Goal: Task Accomplishment & Management: Use online tool/utility

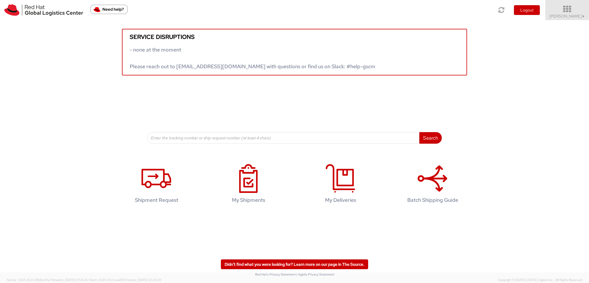
click at [574, 19] on link "Kirk Newcross ▼" at bounding box center [568, 10] width 44 height 20
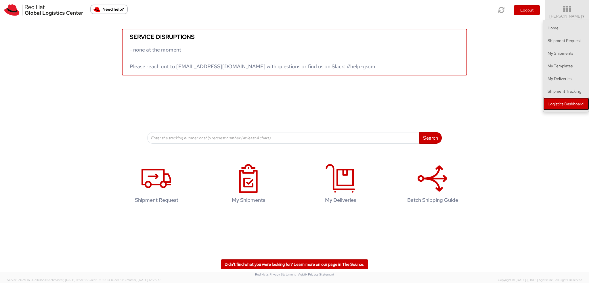
click at [565, 105] on link "Logistics Dashboard" at bounding box center [567, 104] width 46 height 13
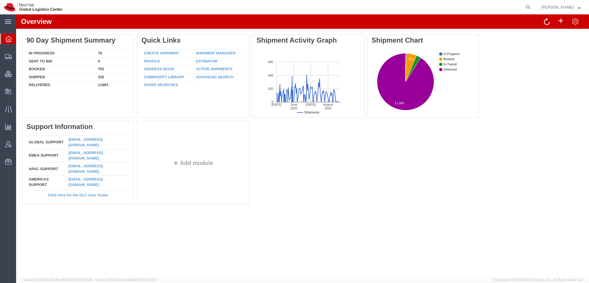
click at [579, 6] on strong "button" at bounding box center [579, 7] width 3 height 2
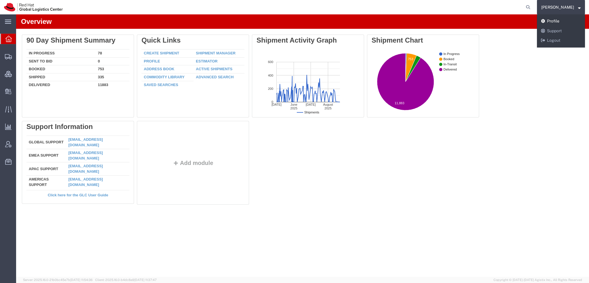
click at [567, 19] on link "Profile" at bounding box center [561, 21] width 48 height 10
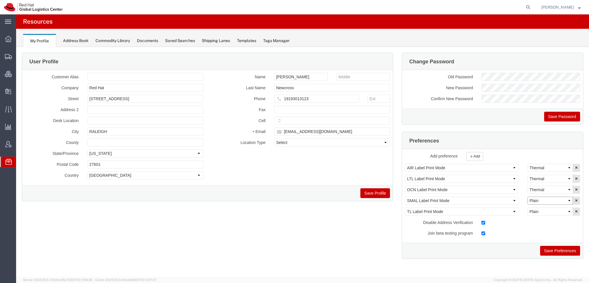
click at [543, 200] on select "Select Plain Thermal" at bounding box center [550, 201] width 45 height 8
select select "Thermal"
click at [528, 197] on select "Select Plain Thermal" at bounding box center [550, 201] width 45 height 8
click at [557, 249] on button "Save Preferences" at bounding box center [560, 251] width 40 height 10
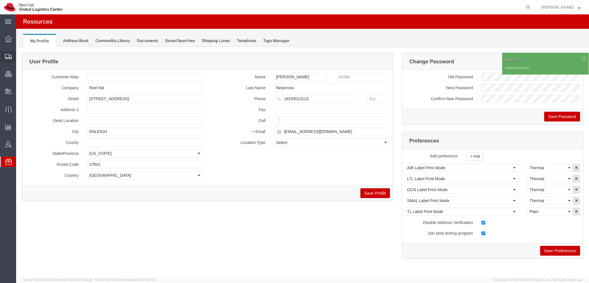
click at [0, 0] on span "Shipment Manager" at bounding box center [0, 0] width 0 height 0
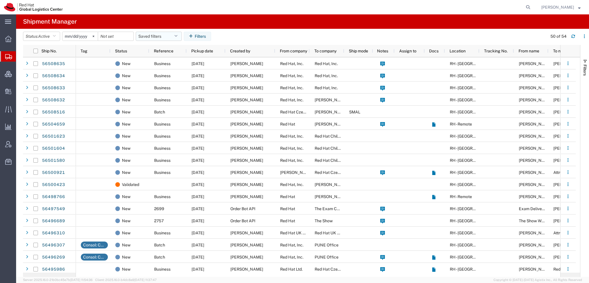
click at [176, 35] on button "Saved filters" at bounding box center [159, 36] width 46 height 9
click at [162, 62] on span "Americas" at bounding box center [174, 61] width 75 height 11
type input "2023-05-07"
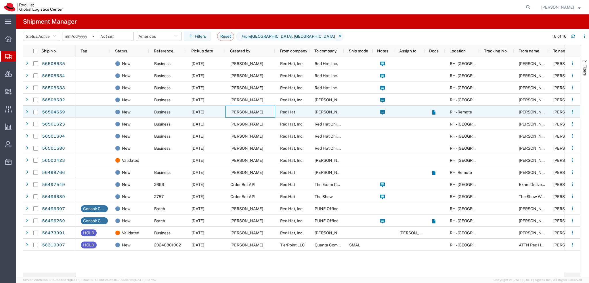
click at [239, 112] on span "[PERSON_NAME]" at bounding box center [246, 112] width 33 height 5
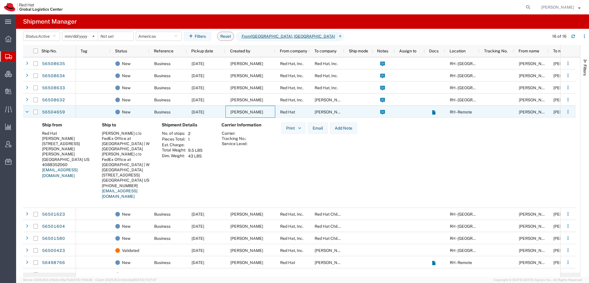
click at [239, 112] on span "[PERSON_NAME]" at bounding box center [246, 112] width 33 height 5
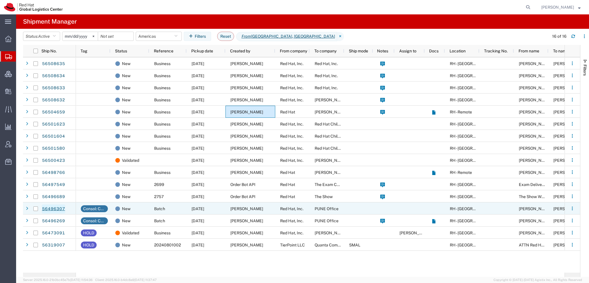
click at [55, 206] on link "56496307" at bounding box center [54, 208] width 24 height 9
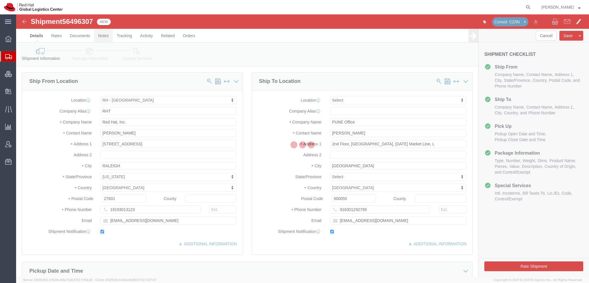
select select "38014"
select select
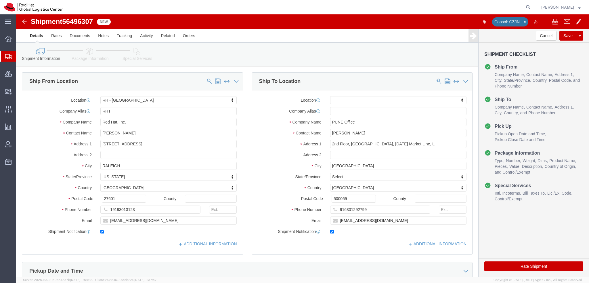
click icon
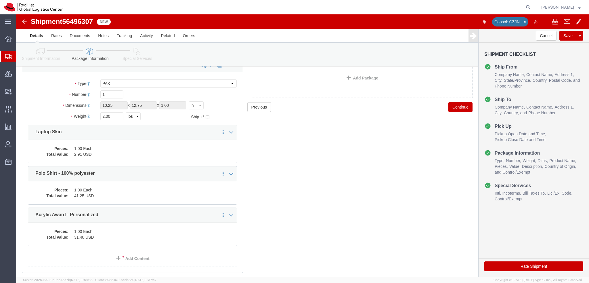
scroll to position [52, 0]
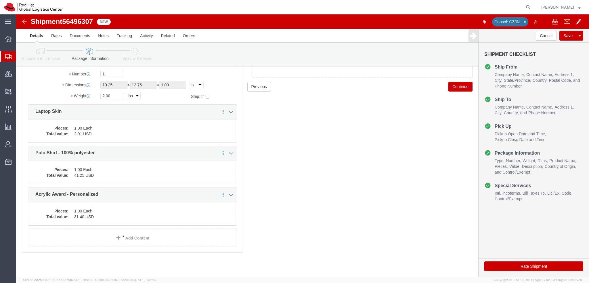
click at [0, 0] on span "Shipment Manager" at bounding box center [0, 0] width 0 height 0
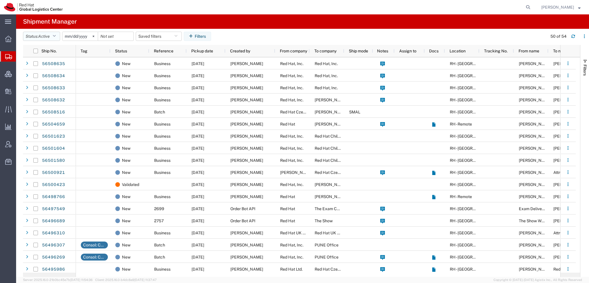
click at [56, 34] on icon "button" at bounding box center [54, 36] width 3 height 4
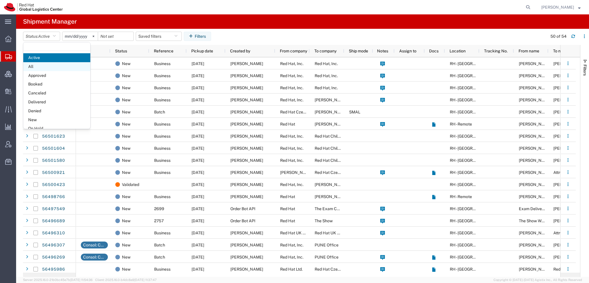
click at [39, 67] on span "All" at bounding box center [56, 66] width 67 height 9
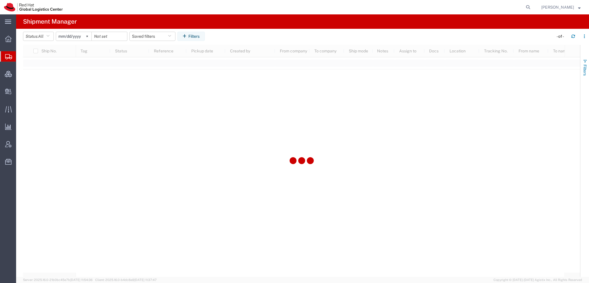
click at [587, 63] on span "button" at bounding box center [585, 61] width 5 height 5
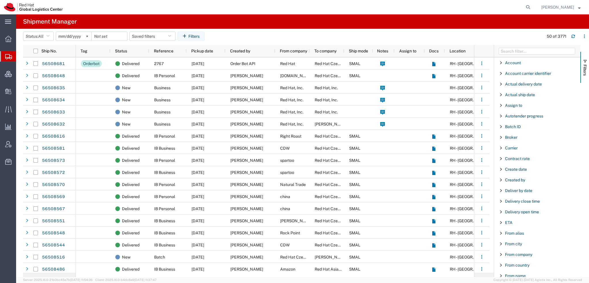
scroll to position [479, 0]
click at [512, 199] on span "To name" at bounding box center [513, 201] width 16 height 5
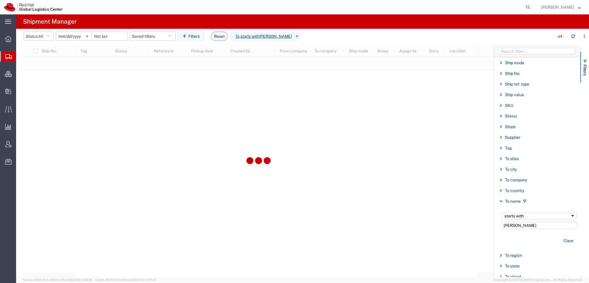
type input "Filip L"
click at [526, 213] on div "starts with" at bounding box center [538, 215] width 66 height 5
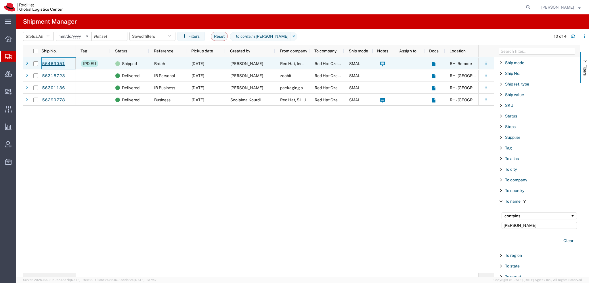
click at [47, 60] on link "56469051" at bounding box center [54, 63] width 24 height 9
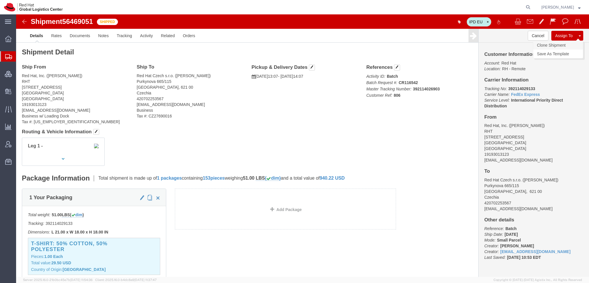
click link "Clone Shipment"
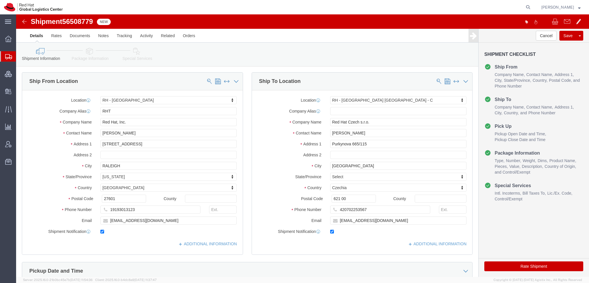
select select "38014"
select select "38037"
drag, startPoint x: 340, startPoint y: 120, endPoint x: -16, endPoint y: 59, distance: 360.9
click html "Shipment 56508779 New Details Rates Documents Notes Tracking Activity Related O…"
type input "Takako Yama"
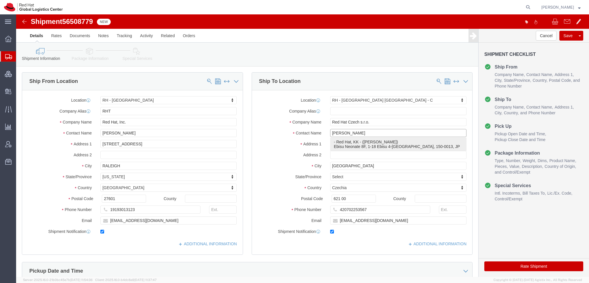
click p "- Red Hat, KK - (Takako Yamamoto) Ebisu Neonate 8F, 1-18 Ebisu 4-chome Shibuya-…"
select select "38034"
type input "Red Hat, KK"
type input "[PERSON_NAME]"
type input "Ebisu Neonate 8F"
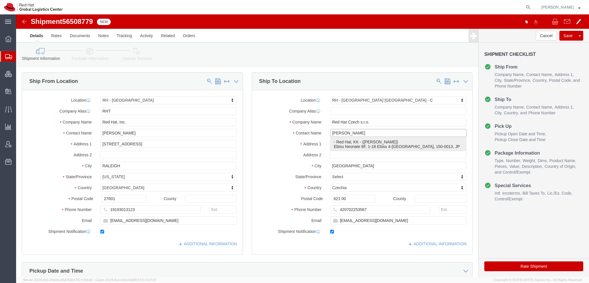
type input "1-18 Ebisu 4-chome Shibuya-ku"
type input "TOKYO"
select select "JP"
type input "150-0013"
type input "81345103270"
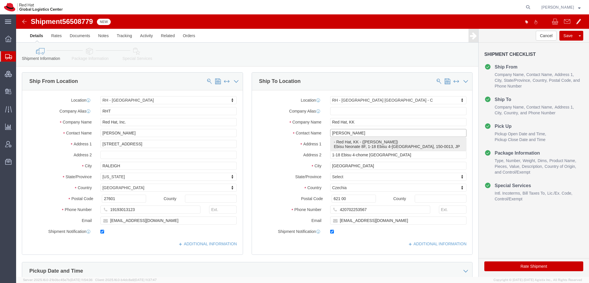
type input "tayamamo@redhat.com"
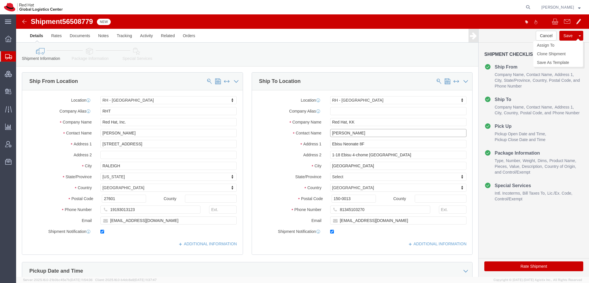
type input "[PERSON_NAME]"
click button "Save"
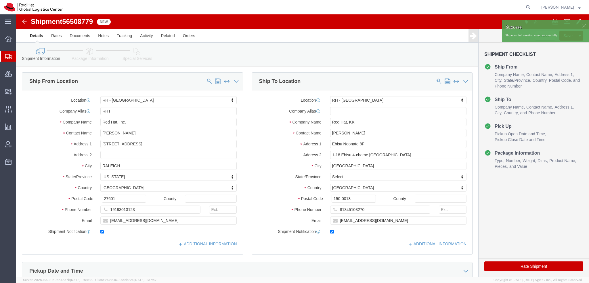
click div
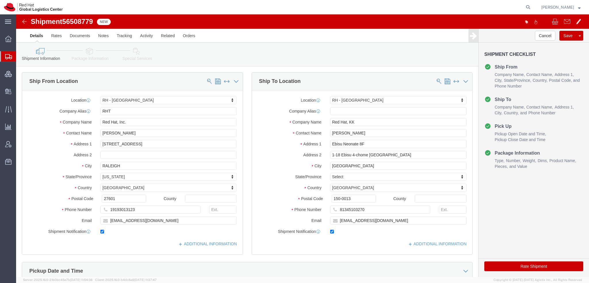
drag, startPoint x: 40, startPoint y: 68, endPoint x: 99, endPoint y: 0, distance: 89.7
click at [0, 0] on span "Shipment Manager" at bounding box center [0, 0] width 0 height 0
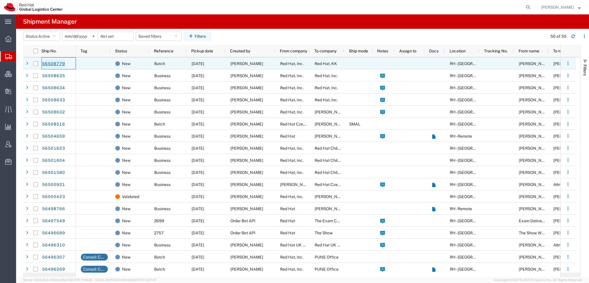
click at [48, 62] on link "56508779" at bounding box center [54, 63] width 24 height 9
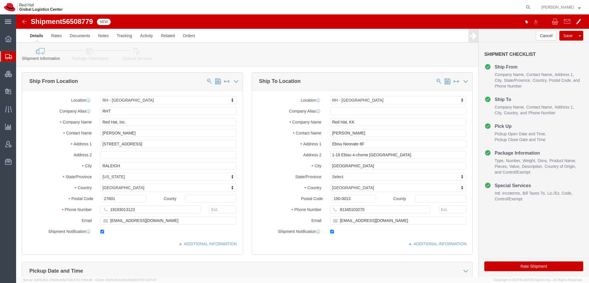
select select "38014"
select select "38034"
click input "tayamamo@redhat.com"
type input "tayamamo@redhat.com, apaclogistics@redhat.com"
drag, startPoint x: 116, startPoint y: 119, endPoint x: -16, endPoint y: 45, distance: 151.6
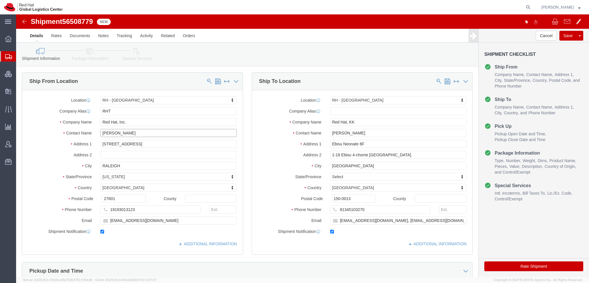
click html "Shipment 56508779 New Details Rates Documents Notes Tracking Activity Related O…"
type input "[PERSON_NAME]"
drag, startPoint x: 137, startPoint y: 206, endPoint x: -16, endPoint y: 112, distance: 179.4
click html "Shipment 56508779 New Details Rates Documents Notes Tracking Activity Related O…"
paste input "sajones"
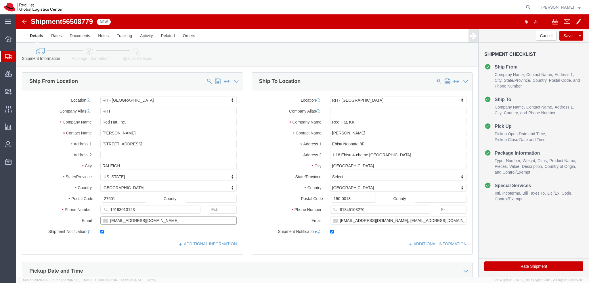
type input "sajones@redhat.com"
click icon
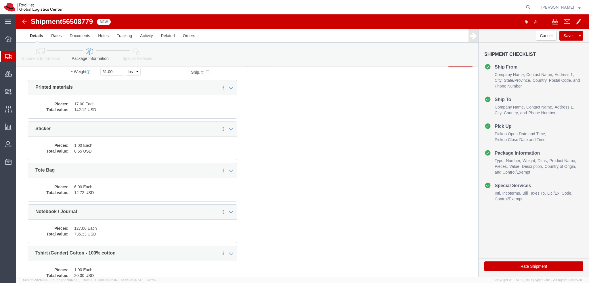
scroll to position [58, 0]
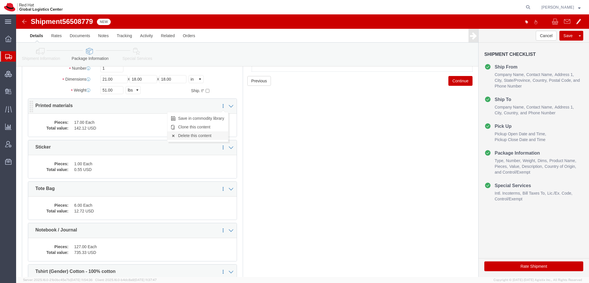
click link "Delete this content"
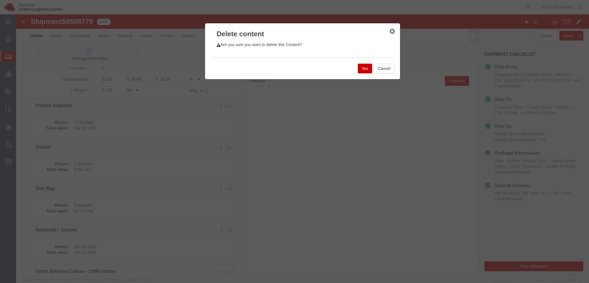
click button "Yes"
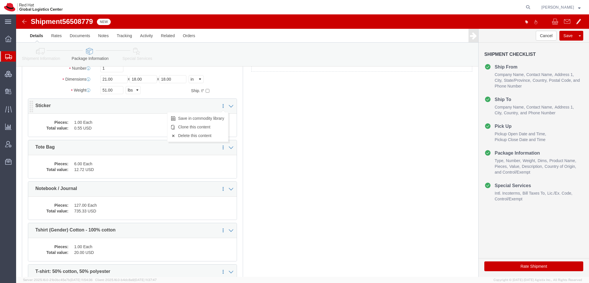
click icon
click link "Delete this content"
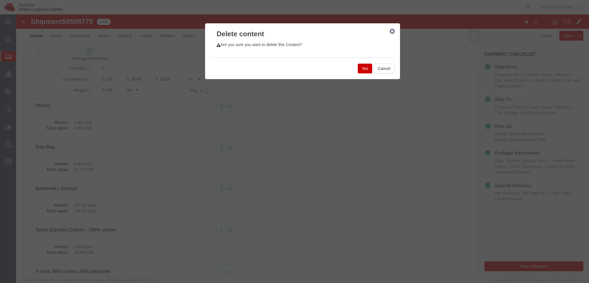
click button "Yes"
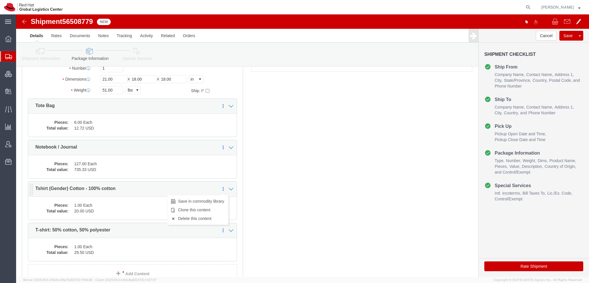
click icon
click link "Delete this content"
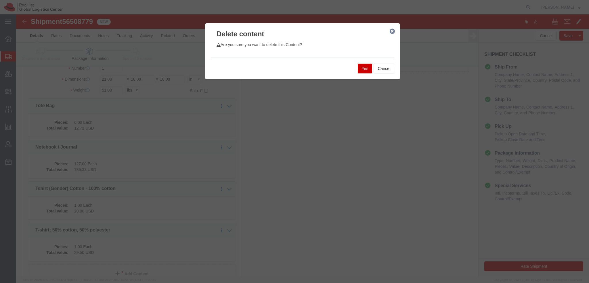
click button "Yes"
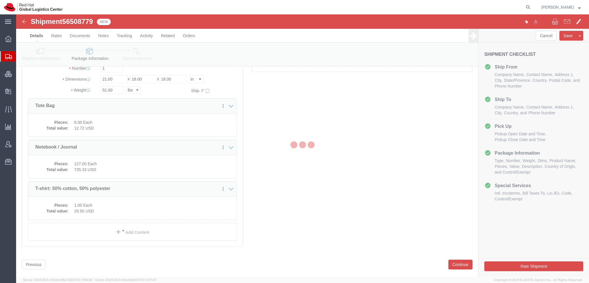
scroll to position [35, 0]
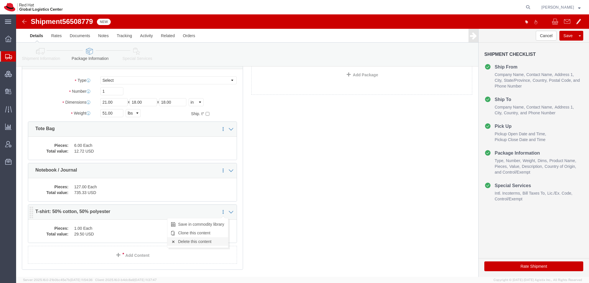
click link "Delete this content"
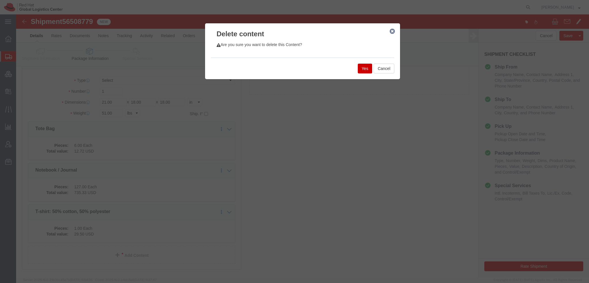
click button "Yes"
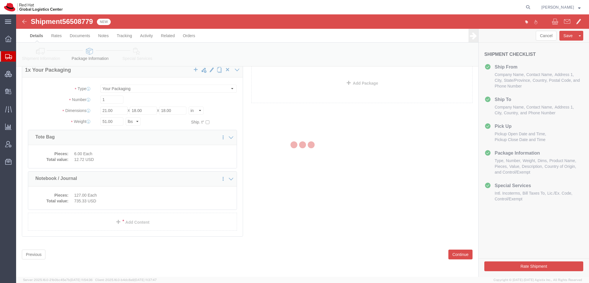
scroll to position [0, 0]
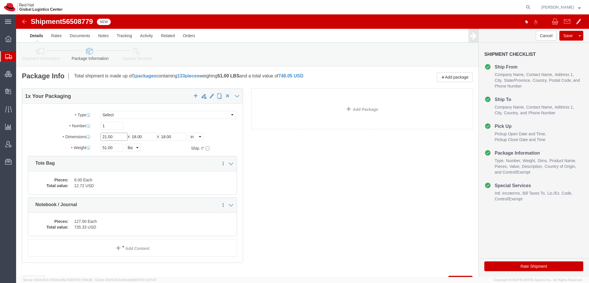
drag, startPoint x: 97, startPoint y: 125, endPoint x: -16, endPoint y: 45, distance: 138.3
click html "Shipment 56508779 New Details Rates Documents Notes Tracking Activity Related O…"
type input "187"
type input "16"
type input "18"
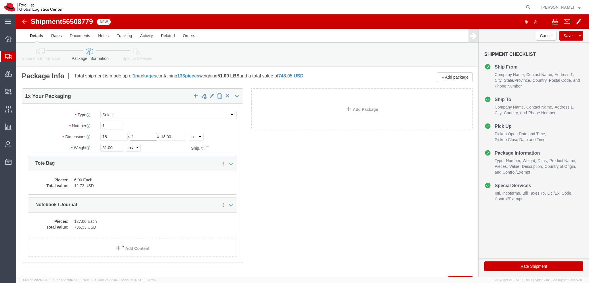
type input "16"
type input "12"
type input "23"
click dd "6.00 Each"
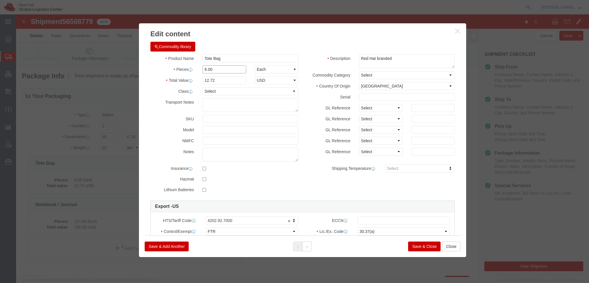
drag, startPoint x: 202, startPoint y: 54, endPoint x: -16, endPoint y: -15, distance: 228.9
click html "Shipment 56508779 New Details Rates Documents Notes Tracking Activity Related O…"
type input "4"
type input "8.48"
click button
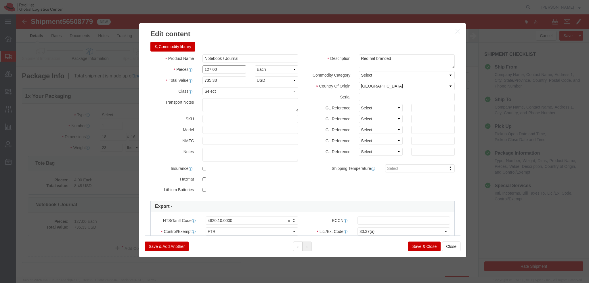
drag, startPoint x: 205, startPoint y: 54, endPoint x: -14, endPoint y: 30, distance: 220.3
click html "Shipment 56508779 New Details Rates Documents Notes Tracking Activity Related O…"
type input "61"
type input "353.19"
click button
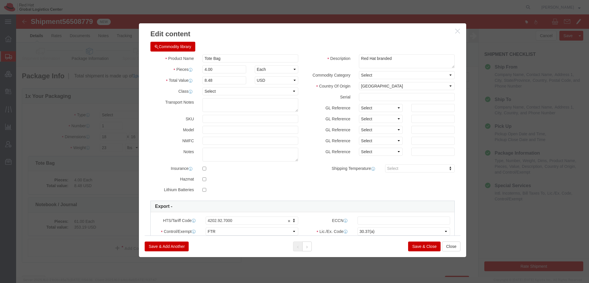
click button "Save & Close"
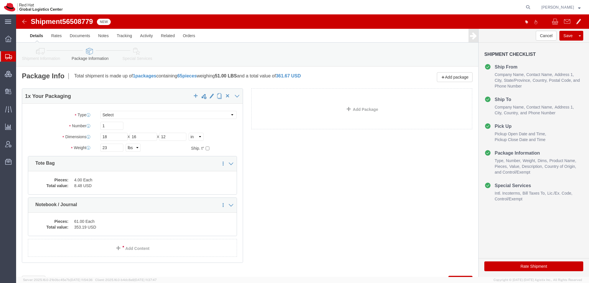
click icon
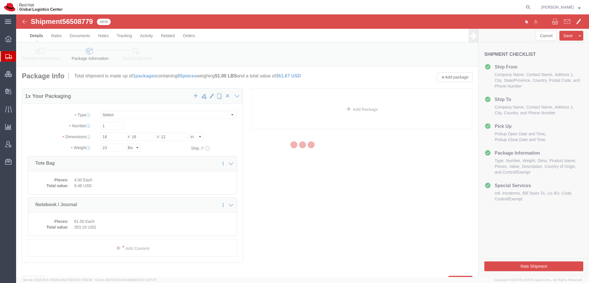
select select
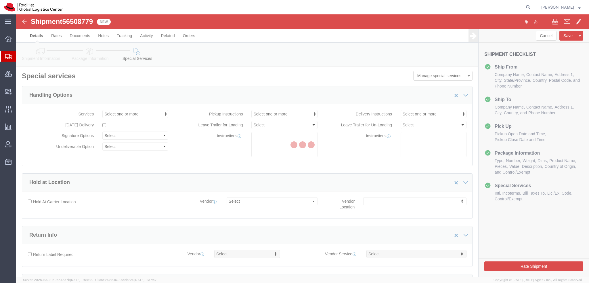
select select "COSTCENTER"
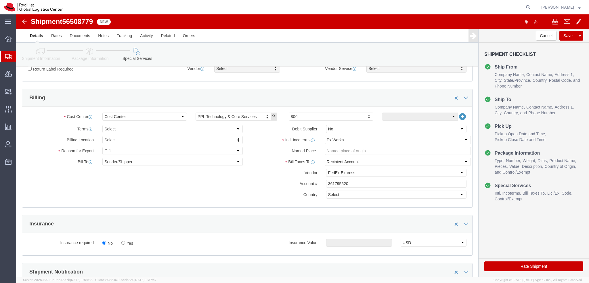
scroll to position [230, 0]
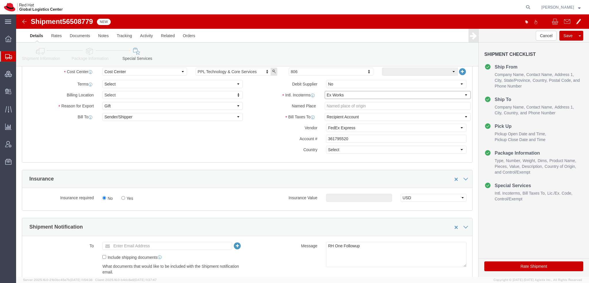
click select "Select Carriage Insurance Paid Carriage Paid To Cost and Freight Cost Insurance…"
select select "DDP"
click select "Select Carriage Insurance Paid Carriage Paid To Cost and Freight Cost Insurance…"
select select "SHIP"
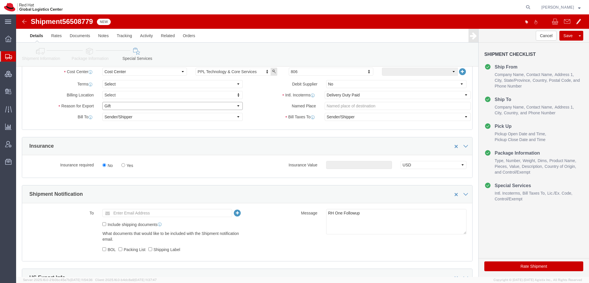
click select "Select Gift Personal Effects Repair/Warranty Return Sample Sold Temporary/Not S…"
select select "SOLD"
click select "Select Gift Personal Effects Repair/Warranty Return Sample Sold Temporary/Not S…"
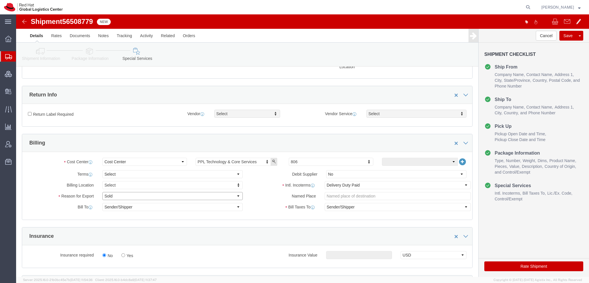
scroll to position [55, 0]
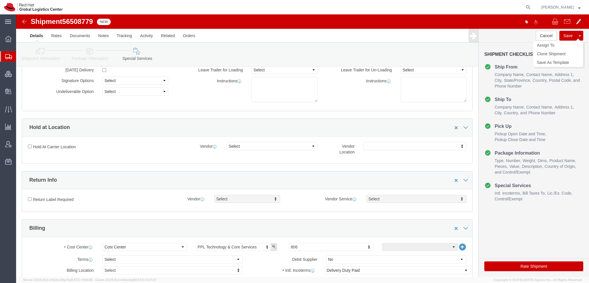
click button "Save"
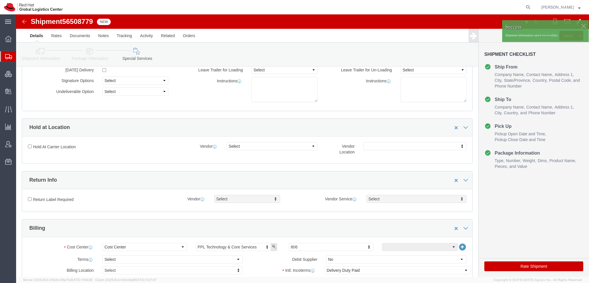
click icon
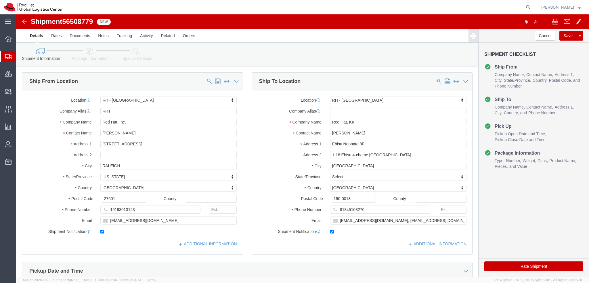
click link "Package Information"
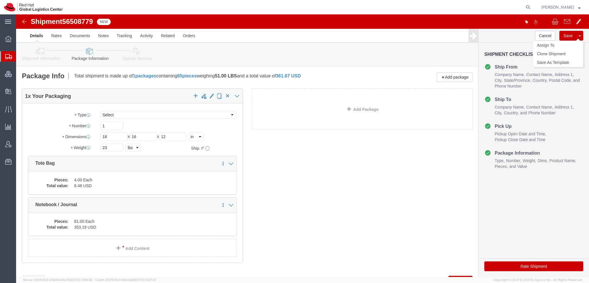
click button "Save"
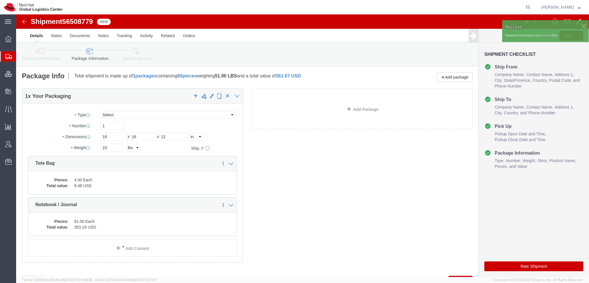
click at [0, 0] on span "Shipment Manager" at bounding box center [0, 0] width 0 height 0
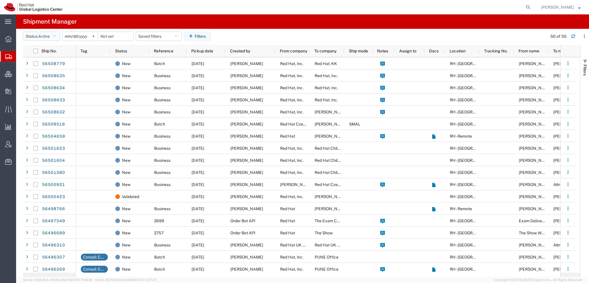
click at [56, 35] on icon "button" at bounding box center [54, 36] width 3 height 4
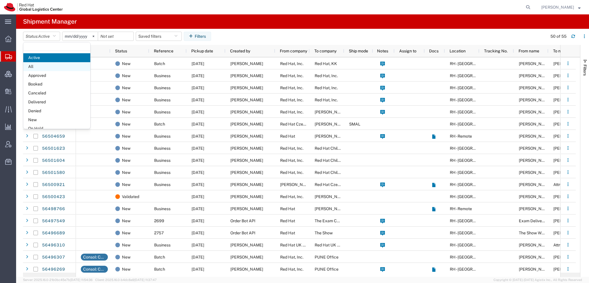
click at [34, 65] on span "All" at bounding box center [56, 66] width 67 height 9
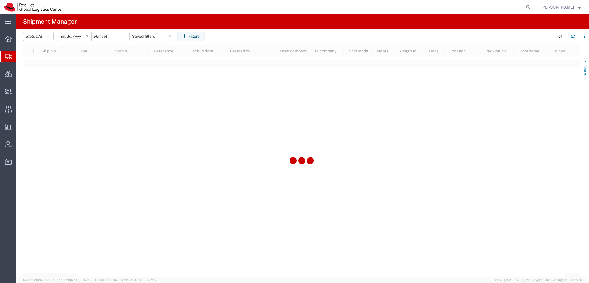
click at [586, 68] on span "Filters" at bounding box center [585, 69] width 5 height 11
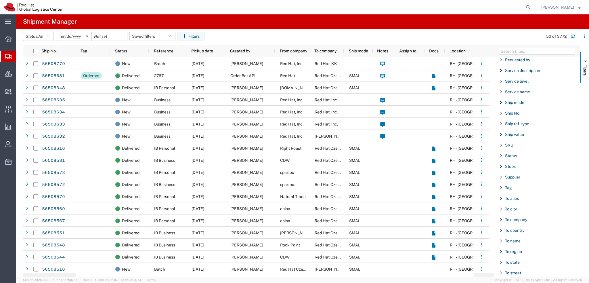
scroll to position [479, 0]
drag, startPoint x: 509, startPoint y: 197, endPoint x: 509, endPoint y: 200, distance: 3.2
click at [509, 199] on span "To name" at bounding box center [513, 201] width 16 height 5
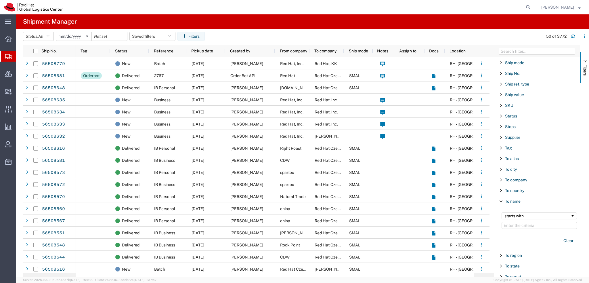
click at [520, 223] on input "Filter Value" at bounding box center [539, 225] width 75 height 7
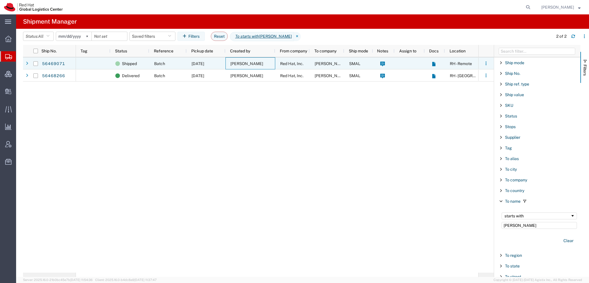
click at [245, 65] on span "Emma Luft" at bounding box center [246, 63] width 33 height 5
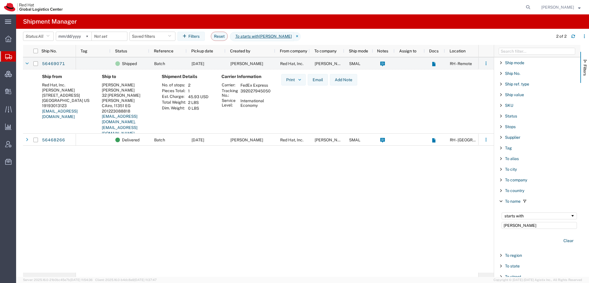
drag, startPoint x: 270, startPoint y: 90, endPoint x: 241, endPoint y: 90, distance: 29.3
click at [241, 90] on td "392027945050" at bounding box center [256, 93] width 34 height 10
copy td "392027945050"
drag, startPoint x: 528, startPoint y: 223, endPoint x: 325, endPoint y: 161, distance: 212.2
click at [326, 162] on div "Ship No. Tag Status Reference Pickup date Created by From company To company Sh…" at bounding box center [306, 161] width 566 height 232
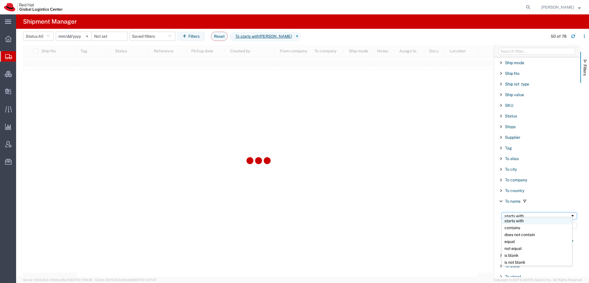
click at [529, 213] on div "starts with" at bounding box center [538, 215] width 66 height 5
click at [534, 222] on input "Jorge" at bounding box center [539, 225] width 75 height 7
type input "Jorge Edua"
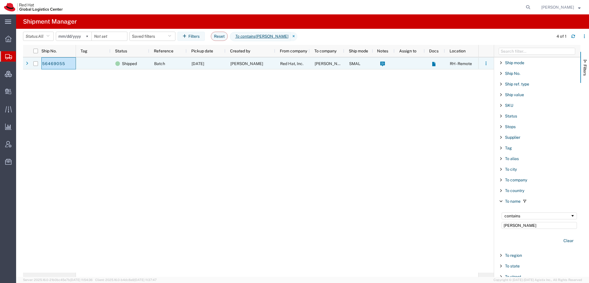
click at [202, 64] on span "08/12/2025" at bounding box center [198, 63] width 13 height 5
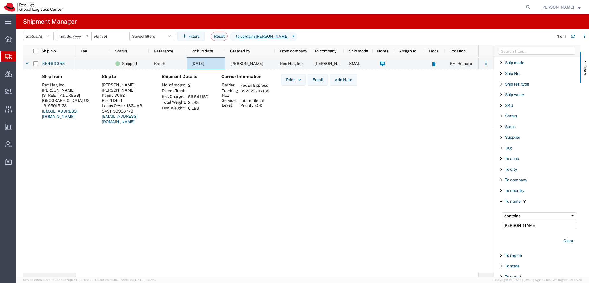
click at [0, 0] on span "Shipment Manager" at bounding box center [0, 0] width 0 height 0
click at [224, 35] on button "Reset" at bounding box center [219, 36] width 17 height 9
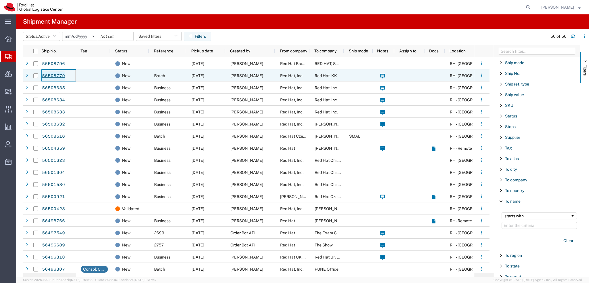
click at [53, 75] on link "56508779" at bounding box center [54, 75] width 24 height 9
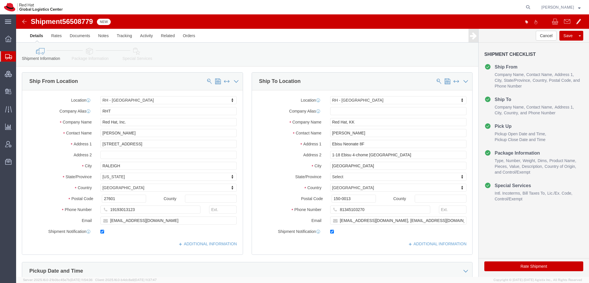
select select "38014"
select select "38034"
drag, startPoint x: 353, startPoint y: 118, endPoint x: -16, endPoint y: 23, distance: 381.2
click html "Shipment 56508779 New Details Rates Documents Notes Tracking Activity Related O…"
type input "Diyana Kam"
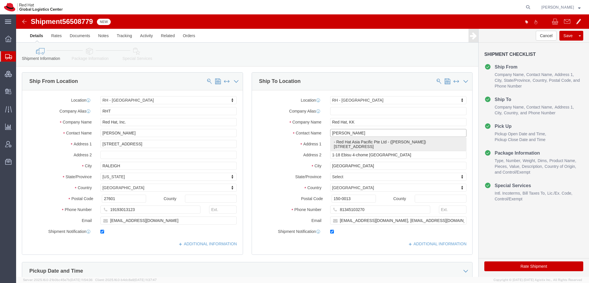
click p "- Red Hat Asia Pacific Pte Ltd - (Diyana Kamal) 88 Market Street, Level 45, Cap…"
select select "51051"
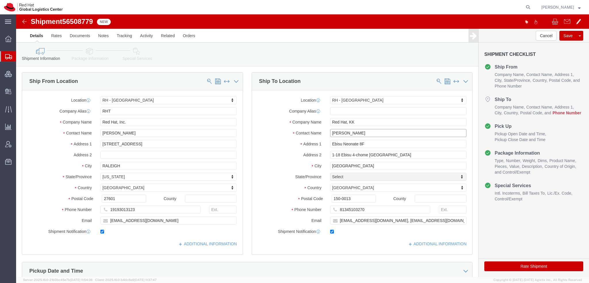
type input "[PERSON_NAME]"
click input "81345103270"
type input "6591775454"
click input "tayamamo@redhat.com, apaclogistics@redhat.com"
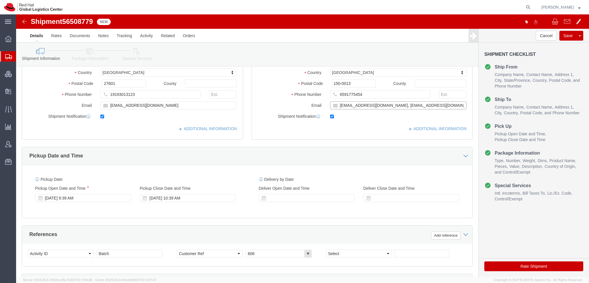
type input "dkamal@redhat.com, apaclogistics@redhat.com"
click icon
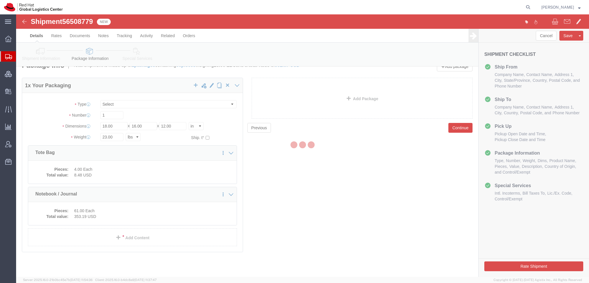
scroll to position [10, 0]
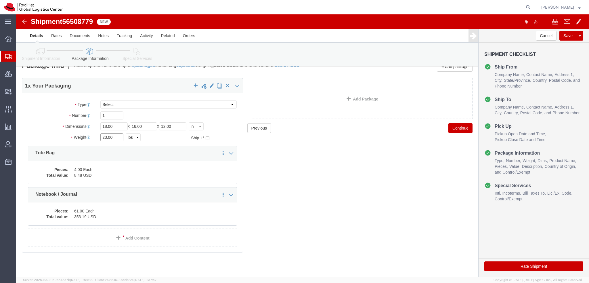
drag, startPoint x: 100, startPoint y: 121, endPoint x: -16, endPoint y: 104, distance: 116.9
click html "Shipment 56508779 New Details Rates Documents Notes Tracking Activity Related O…"
type input "28"
click dd "4.00 Each"
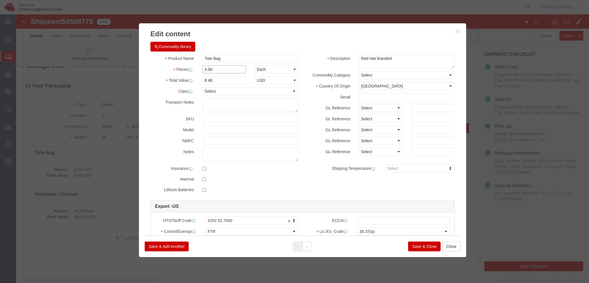
drag, startPoint x: 204, startPoint y: 56, endPoint x: -16, endPoint y: 28, distance: 221.6
click html "Shipment 56508779 New Details Rates Documents Notes Tracking Activity Related O…"
type input "2"
type input "4.24"
click button
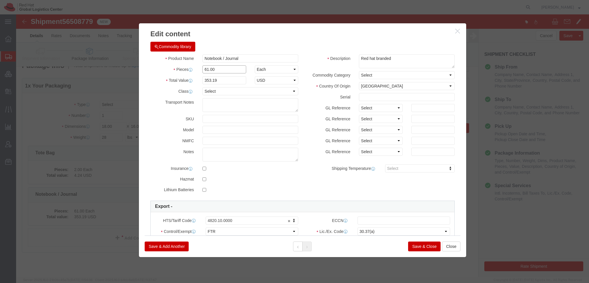
drag, startPoint x: 196, startPoint y: 54, endPoint x: -16, endPoint y: 5, distance: 217.6
click html "Shipment 56508779 New Details Rates Documents Notes Tracking Activity Related O…"
type input "76"
type input "440.04"
click button "Save & Close"
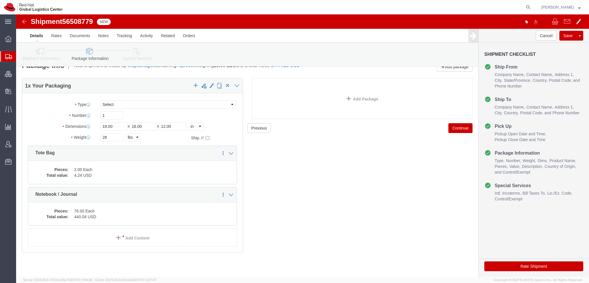
click icon
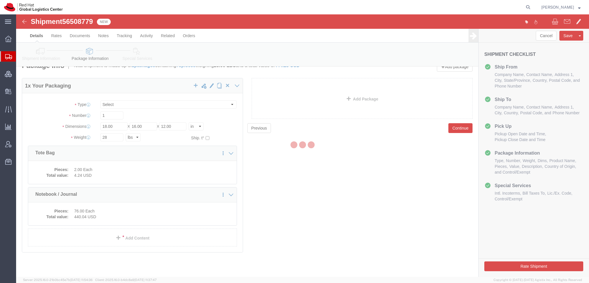
select select
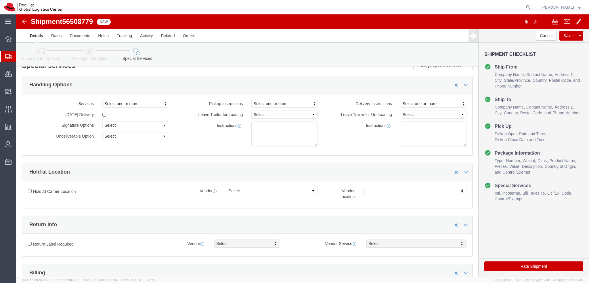
select select "COSTCENTER"
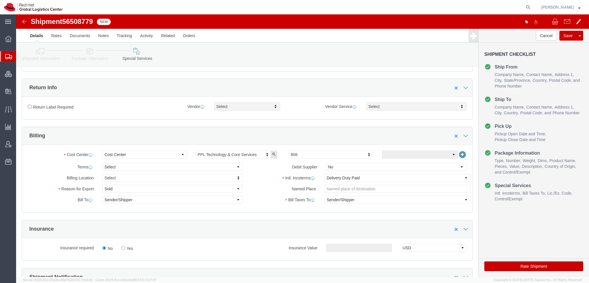
scroll to position [183, 0]
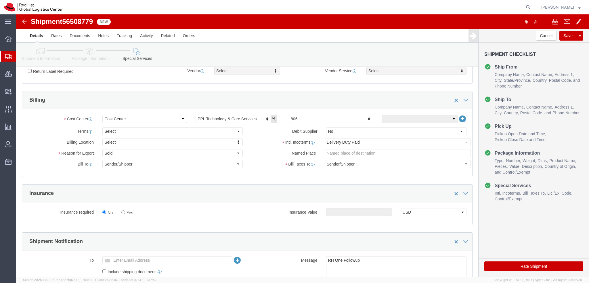
click button "Rate Shipment"
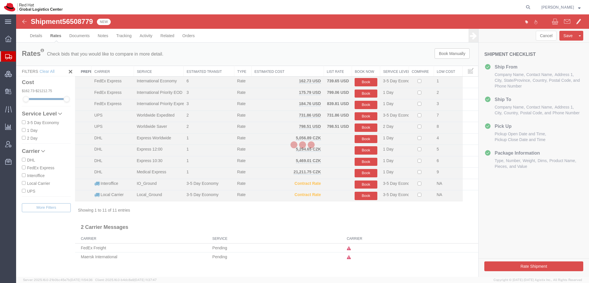
scroll to position [0, 0]
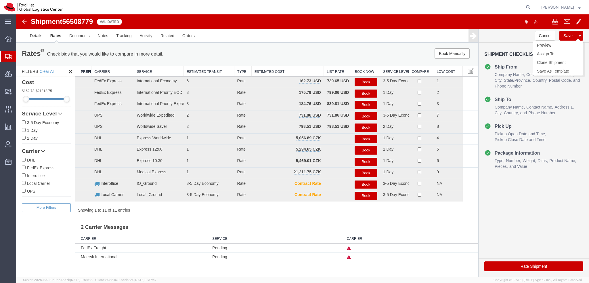
click at [569, 34] on button "Save" at bounding box center [568, 36] width 17 height 10
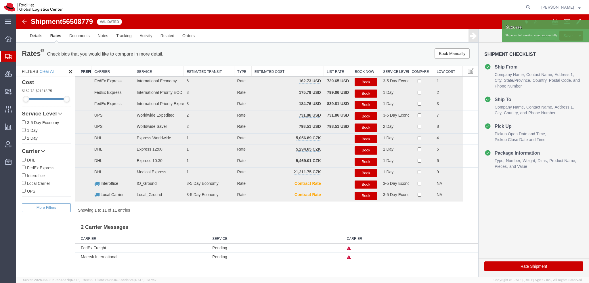
click at [0, 0] on span "Shipment Manager" at bounding box center [0, 0] width 0 height 0
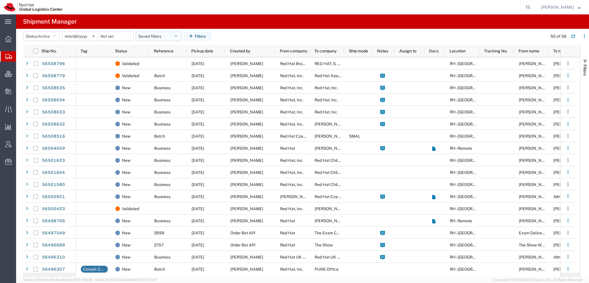
click at [176, 37] on button "Saved filters" at bounding box center [159, 36] width 46 height 9
click at [165, 60] on span "Americas" at bounding box center [174, 61] width 75 height 11
type input "2023-05-07"
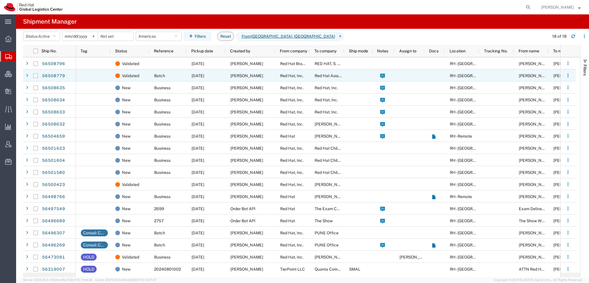
click at [333, 76] on span "Red Hat Asia Pacific Pte Ltd" at bounding box center [341, 75] width 52 height 5
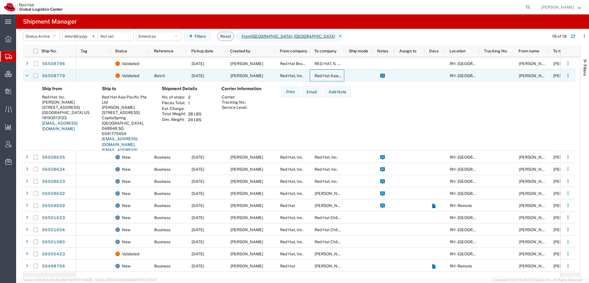
click at [333, 76] on span "Red Hat Asia Pacific Pte Ltd" at bounding box center [341, 75] width 52 height 5
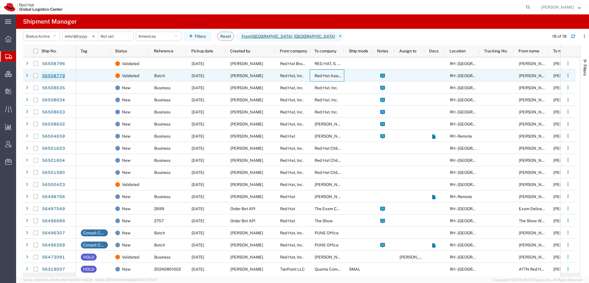
click at [51, 77] on link "56508779" at bounding box center [54, 75] width 24 height 9
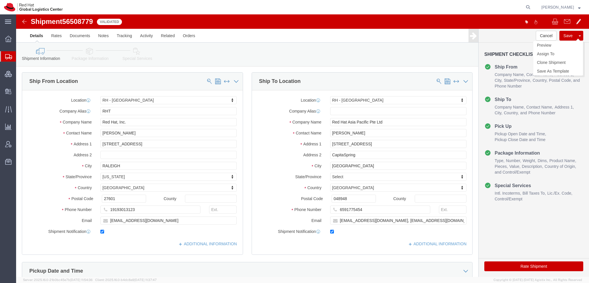
select select "38014"
select select "51051"
click link "Clone Shipment"
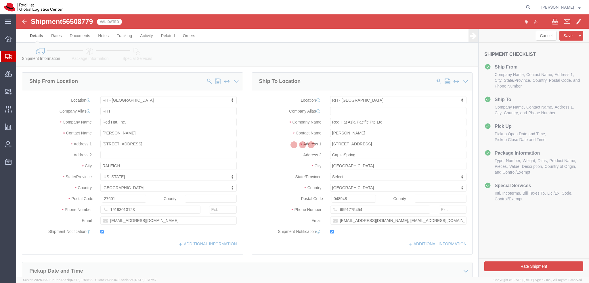
select select "38014"
select select "51051"
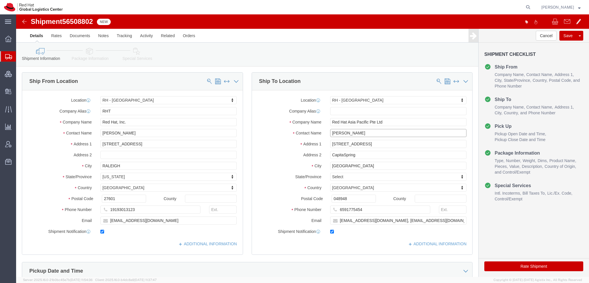
drag, startPoint x: 361, startPoint y: 116, endPoint x: 36, endPoint y: 57, distance: 330.5
click div "Ship From Location Location RH - Raleigh Select My Profile Location RH - Amster…"
type input "Takako"
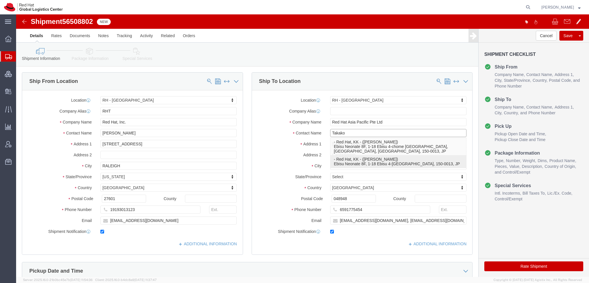
click p "- Red Hat, KK - (Takako Yamamoto) Ebisu Neonate 8F, 1-18 Ebisu 4-chome Shibuya-…"
select select "38034"
type input "Red Hat, KK"
type input "[PERSON_NAME]"
type input "Ebisu Neonate 8F"
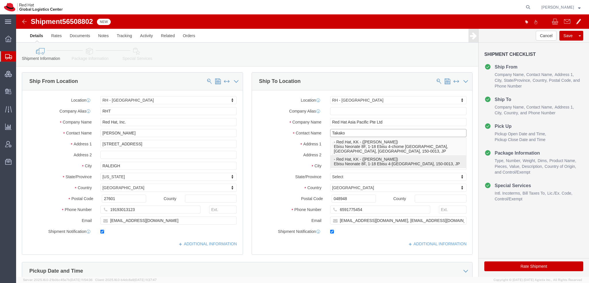
type input "1-18 Ebisu 4-chome Shibuya-ku"
type input "TOKYO"
select select "JP"
type input "150-0013"
type input "81345103270"
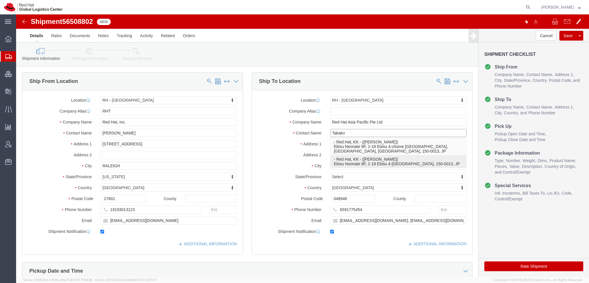
type input "tayamamo@redhat.com"
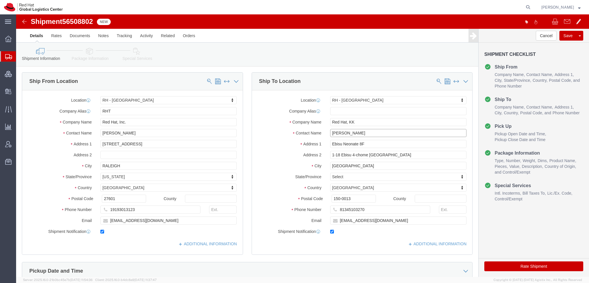
type input "[PERSON_NAME]"
click input "tayamamo@redhat.com"
type input "tayamamo@redhat.com, apaclogistics@redhat.com"
click icon
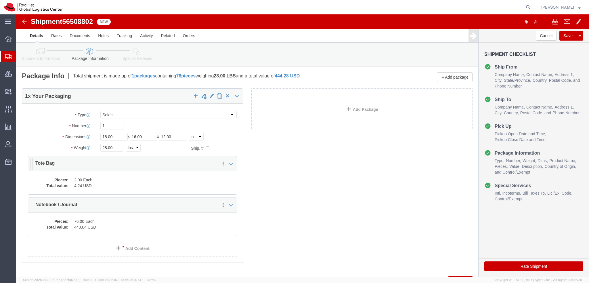
click dd "2.00 Each"
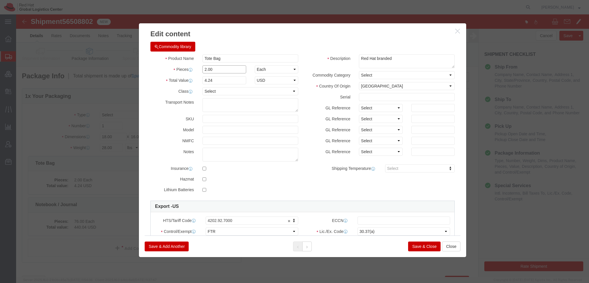
drag, startPoint x: 214, startPoint y: 54, endPoint x: 26, endPoint y: 26, distance: 189.7
click div "Edit content Commodity library Product Name Tote Bag Pieces 2.00 Select Bag Bar…"
type input "4"
type input "8.48"
click button
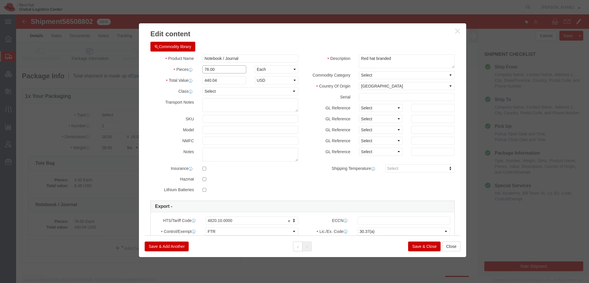
drag, startPoint x: 215, startPoint y: 56, endPoint x: 42, endPoint y: 26, distance: 176.1
click div "Edit content Commodity library Product Name Notebook / Journal Pieces 76.00 Sel…"
type input "61"
type input "353.19"
click button "Save & Close"
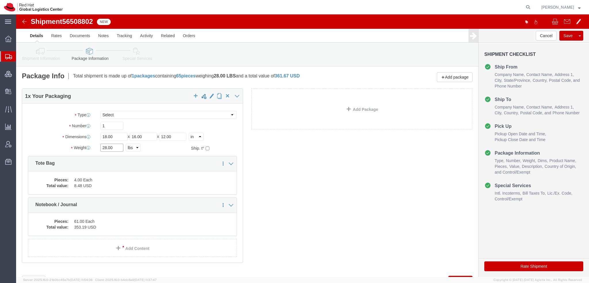
drag, startPoint x: 99, startPoint y: 132, endPoint x: -16, endPoint y: 85, distance: 124.7
click html "Shipment 56508802 New Details Rates Documents Notes Tracking Activity Related O…"
type input "23"
click button "Rate Shipment"
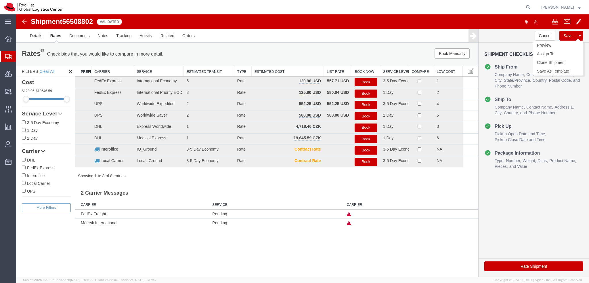
click at [567, 36] on button "Save" at bounding box center [568, 36] width 17 height 10
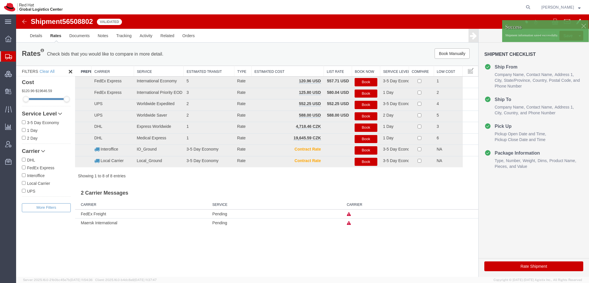
click at [584, 27] on div at bounding box center [583, 26] width 9 height 9
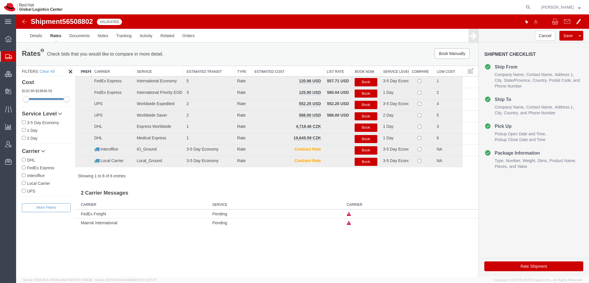
click at [580, 38] on div "Success Shipment information saved successfully." at bounding box center [545, 31] width 87 height 17
click at [540, 61] on link "Clone Shipment" at bounding box center [558, 62] width 50 height 9
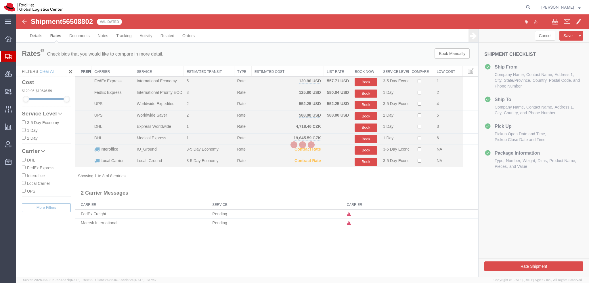
select select "38014"
select select "38034"
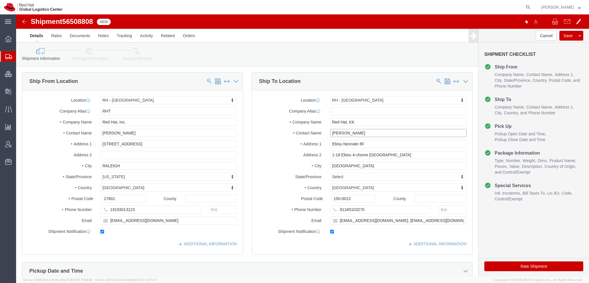
drag, startPoint x: 352, startPoint y: 120, endPoint x: 30, endPoint y: 23, distance: 336.4
click form "Shipment 56508808 New Details Rates Documents Notes Tracking Activity Related O…"
type input "Maura Connoll"
click p "- Red Hat Limited - (Maura Connolly) 6700 Cork Airport Business Park, Kinsale R…"
select select "37944"
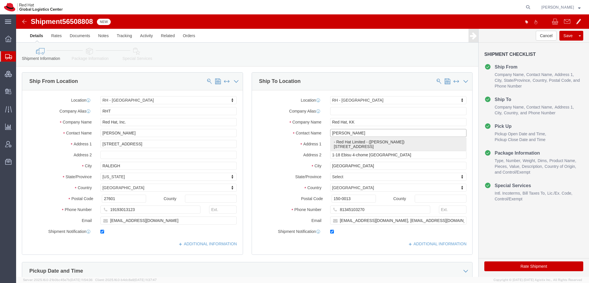
type input "Red Hat Limited"
type input "[PERSON_NAME]"
type input "6700 Cork Airport Business Park"
type input "Kinsale Rd"
type input "CORK"
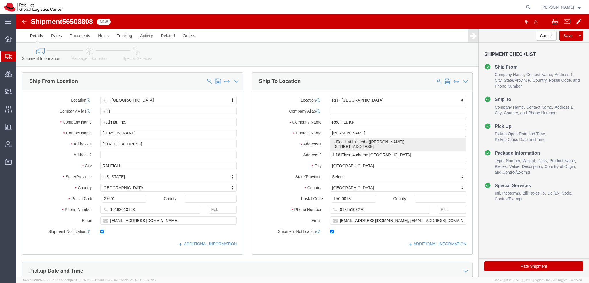
select select "IE"
type input "T12 XR60"
type input "mconnoll@redhat.com"
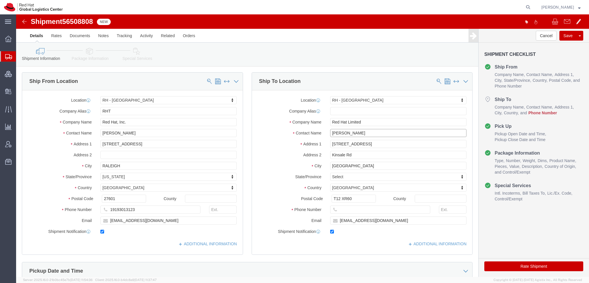
type input "[PERSON_NAME]"
click input "text"
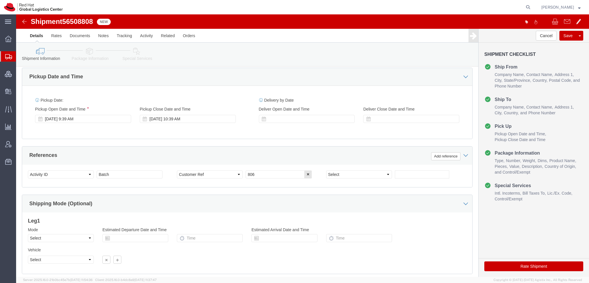
scroll to position [230, 0]
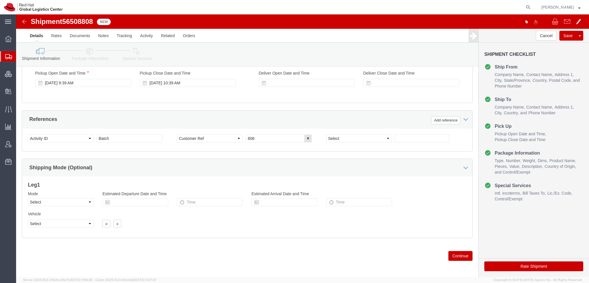
type input "353868853729"
click icon
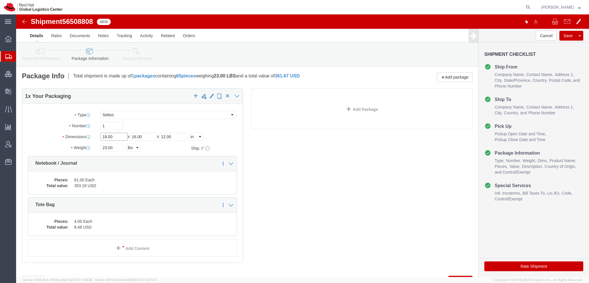
drag, startPoint x: 105, startPoint y: 121, endPoint x: -16, endPoint y: 75, distance: 129.6
click html "Shipment 56508808 New Details Rates Documents Notes Tracking Activity Related O…"
type input "12"
type input "10"
type input "8"
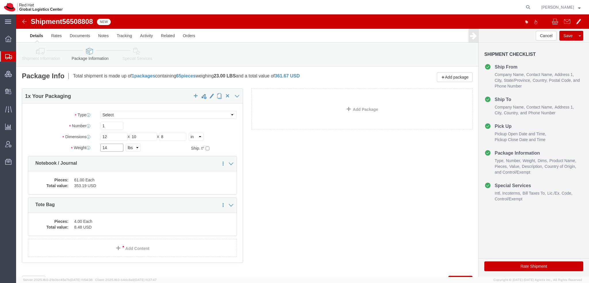
type input "14"
click dd "61.00 Each"
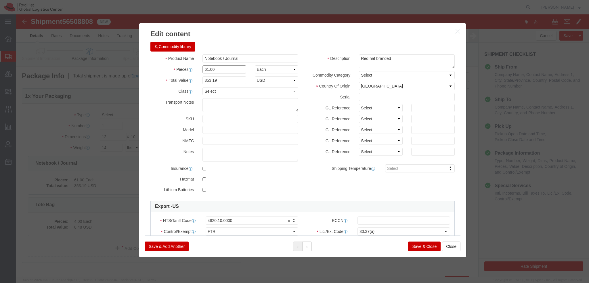
drag, startPoint x: 204, startPoint y: 54, endPoint x: -16, endPoint y: -25, distance: 233.9
click html "Shipment 56508808 New Details Rates Documents Notes Tracking Activity Related O…"
type input "38"
click button
type input "220.02"
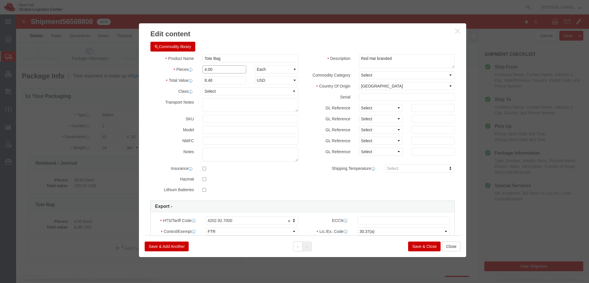
drag, startPoint x: 202, startPoint y: 52, endPoint x: 12, endPoint y: 14, distance: 193.9
click div "Edit content Commodity library Product Name Tote Bag Pieces 4.00 Select Bag Bar…"
type input "3"
type input "6.36"
click button "Save & Close"
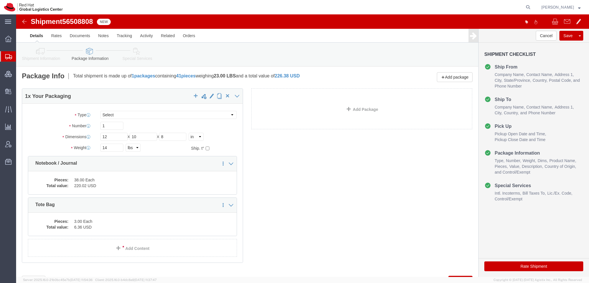
click icon
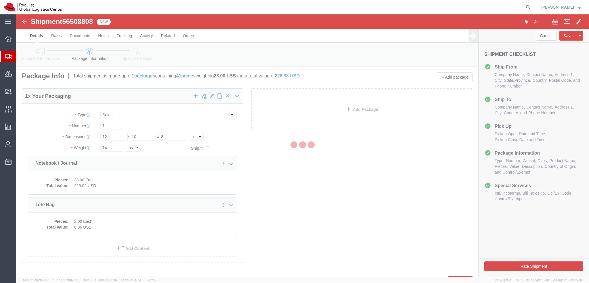
select select
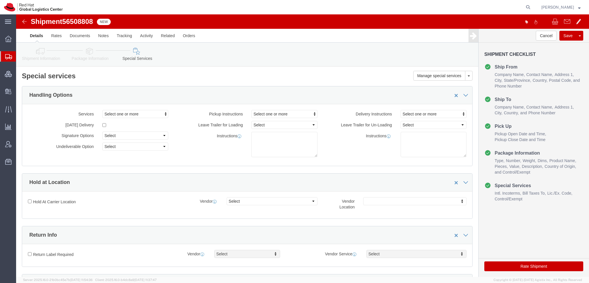
select select "COSTCENTER"
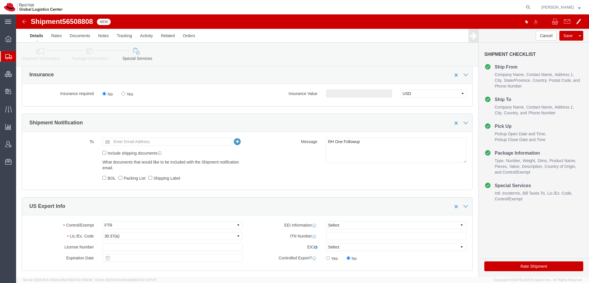
scroll to position [374, 0]
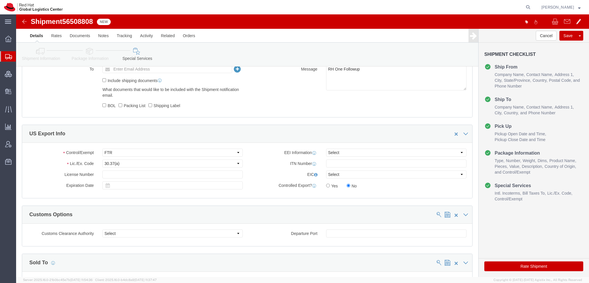
click icon
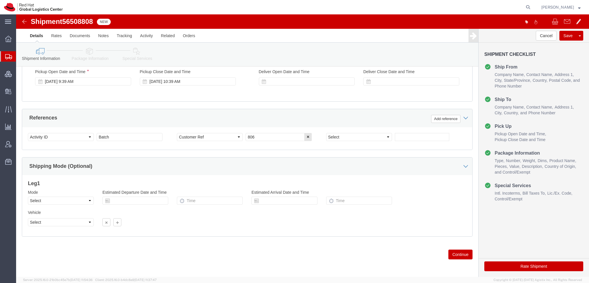
scroll to position [30, 0]
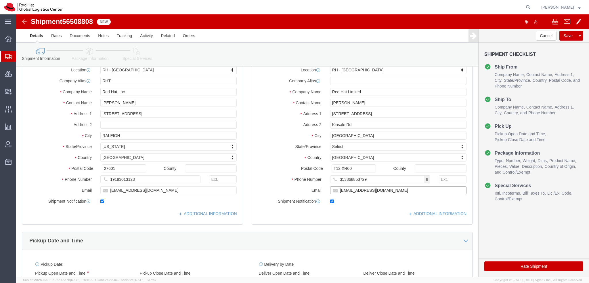
click input "mconnoll@redhat.com"
type input "mconnoll@redhat.com, emealogistics@redhat.com"
click button "Save"
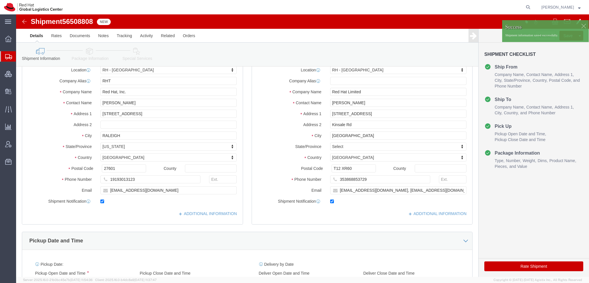
click div
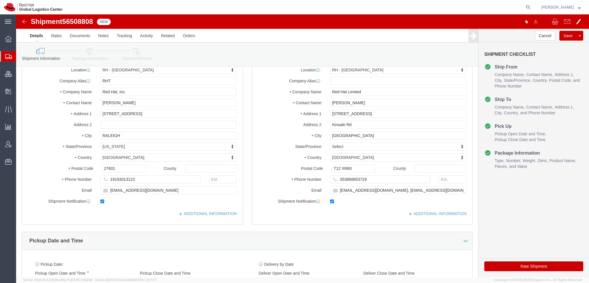
click div
click icon "button"
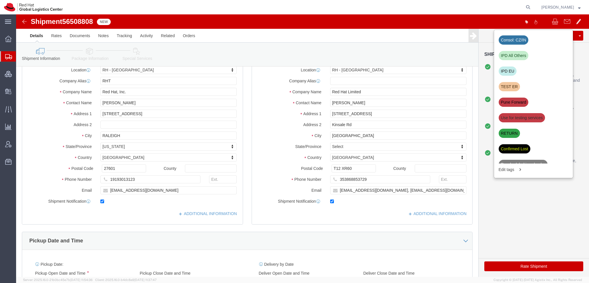
click div "IPD All Others"
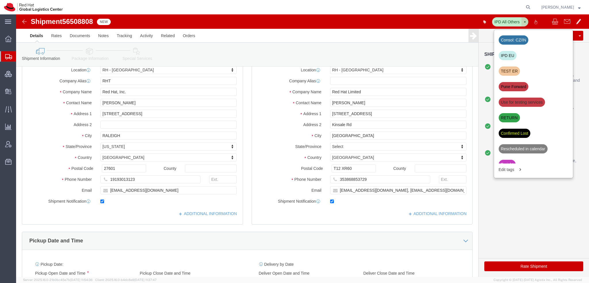
click icon "button"
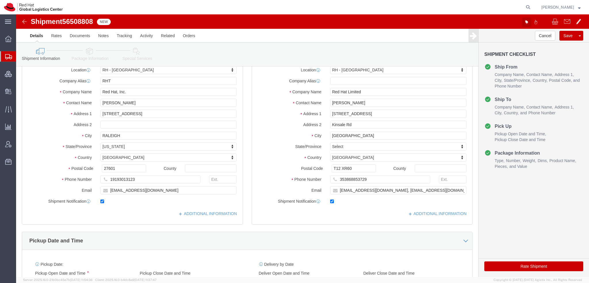
click icon "button"
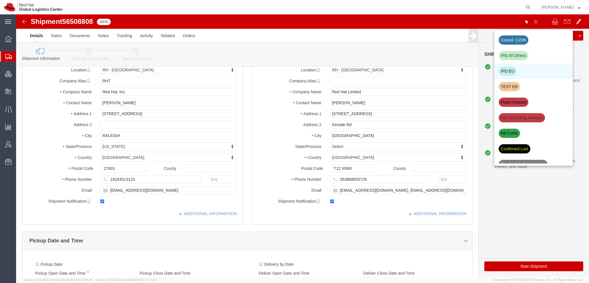
click div "IPD EU"
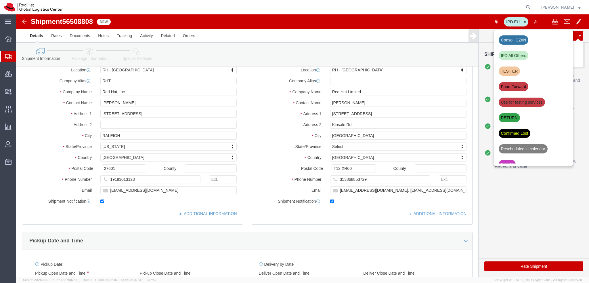
click button "Save"
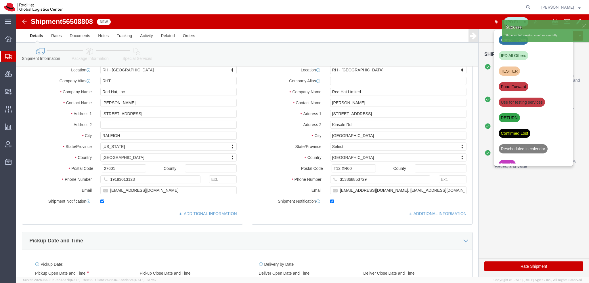
click div
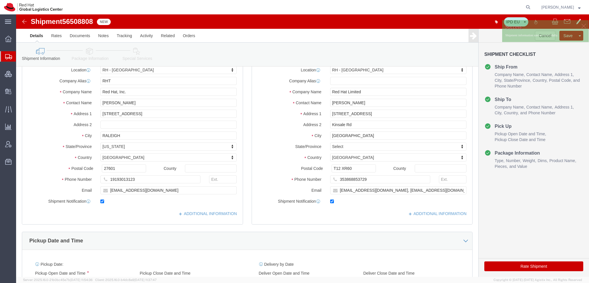
click p "Shipment information saved successfully."
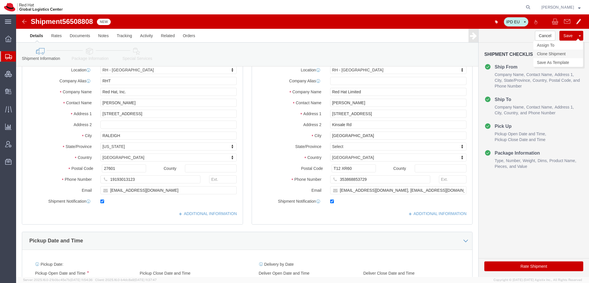
click link "Clone Shipment"
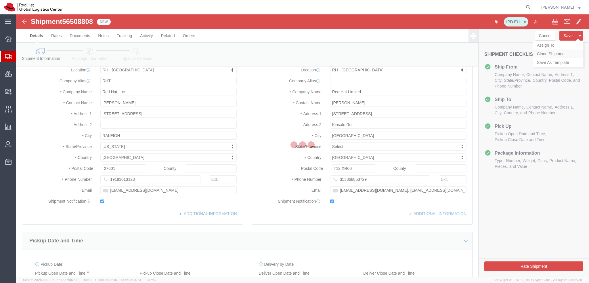
select select "38014"
select select "37944"
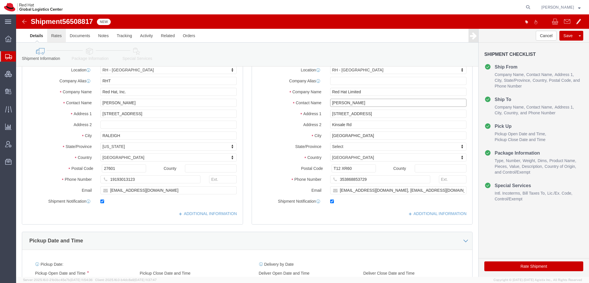
drag, startPoint x: 346, startPoint y: 91, endPoint x: 41, endPoint y: 14, distance: 314.9
click form "Shipment 56508817 New Details Rates Documents Notes Tracking Activity Related O…"
type input "Franziska"
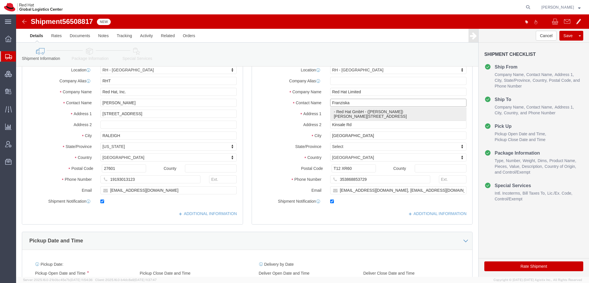
click p "- Red Hat GmbH - (Franziska Schmidt) Werner-von-Siemens-Ring 12, Technopark II,…"
select select "37988"
type input "Red Hat GmbH"
type input "[PERSON_NAME]"
type input "Werner-von-Siemens-Ring 12"
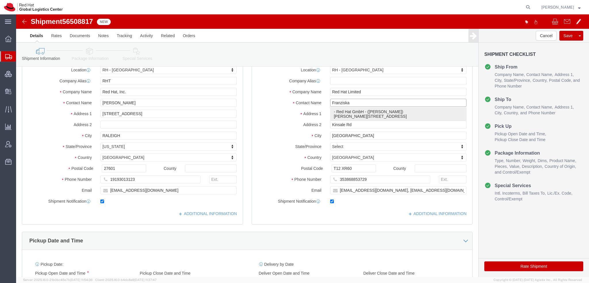
type input "Technopark II"
type input "MUNICH"
select select "DE"
type input "85630"
type input "4989205071165"
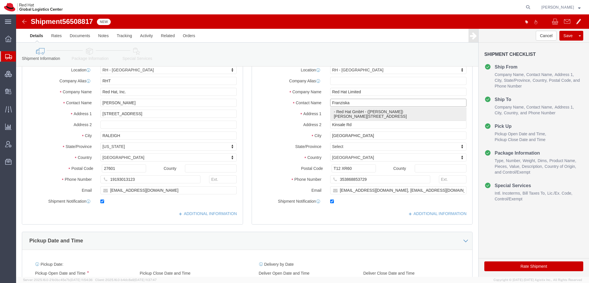
type input "fschmidt@redhat.com"
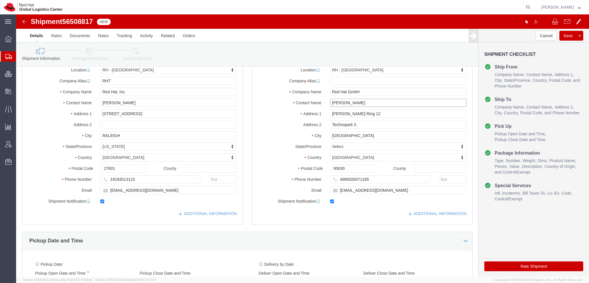
type input "[PERSON_NAME]"
click input "fschmidt@redhat.com"
type input "fschmidt@redhat.com, emealogistics@redhat.com"
click icon
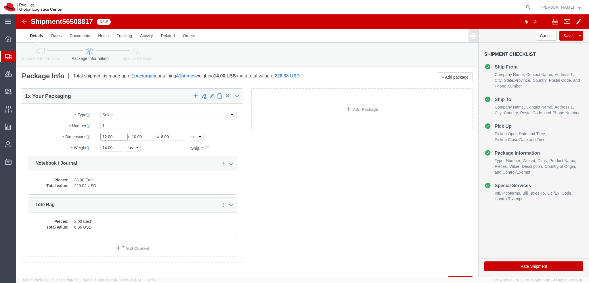
drag, startPoint x: 99, startPoint y: 121, endPoint x: -16, endPoint y: 76, distance: 123.3
click html "Shipment 56508817 New Details Rates Documents Notes Tracking Activity Related O…"
type input "14"
type input "10"
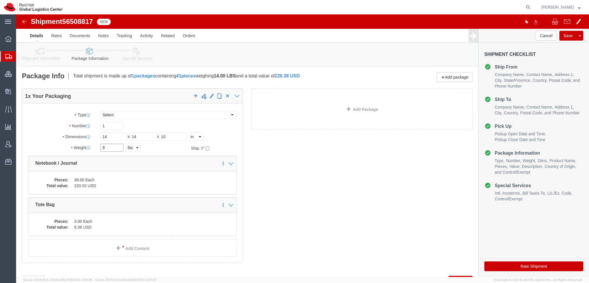
type input "9"
click dd "38.00 Each"
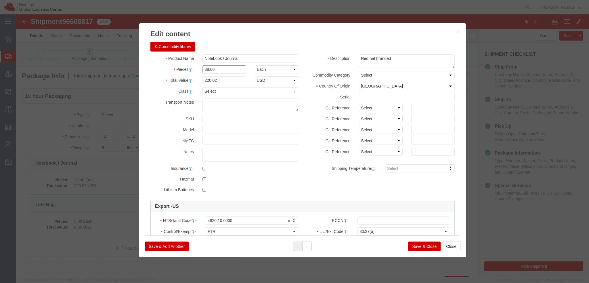
drag, startPoint x: 204, startPoint y: 56, endPoint x: -16, endPoint y: -10, distance: 229.4
click html "Shipment 56508817 New Details Rates Documents Notes Tracking Activity Related O…"
type input "22"
type input "127.38"
click icon
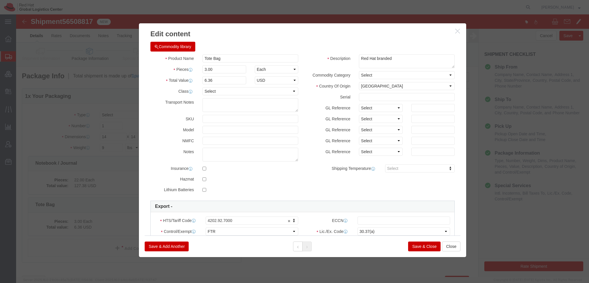
click button "Save & Close"
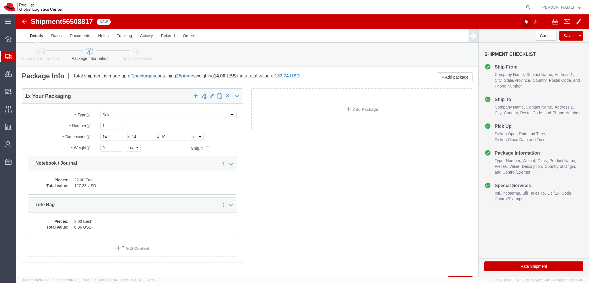
click icon "button"
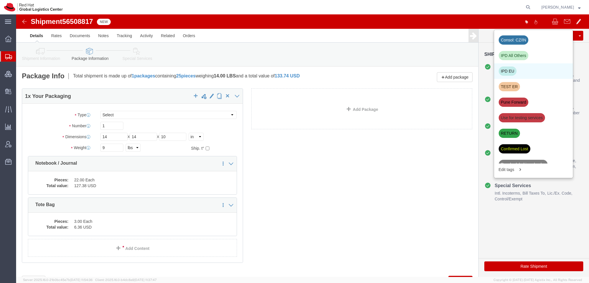
click div "IPD EU"
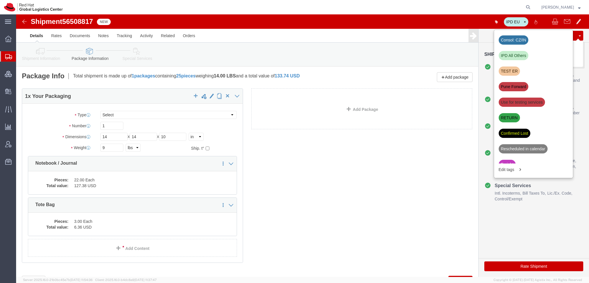
click button "Save"
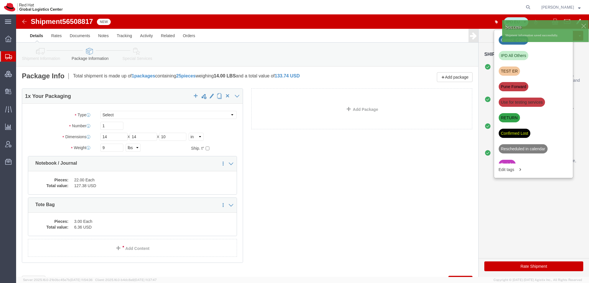
click div
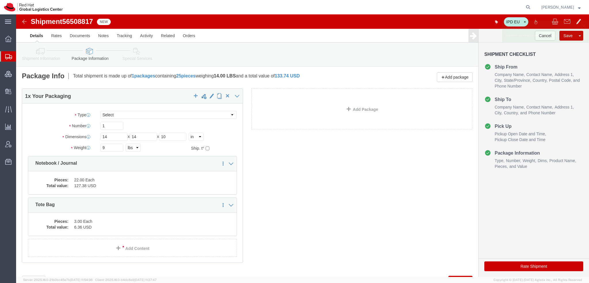
click p "Shipment information saved successfully."
click link "Clone Shipment"
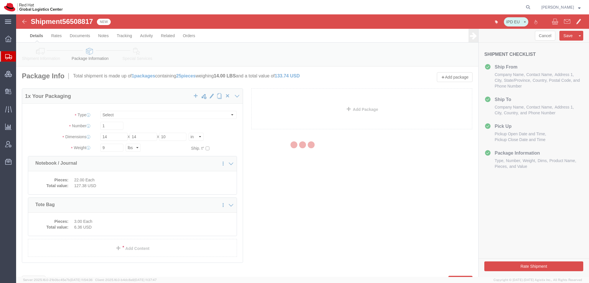
select select "38014"
select select "37988"
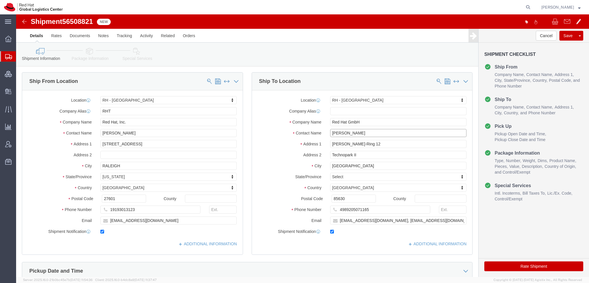
drag, startPoint x: 351, startPoint y: 120, endPoint x: 32, endPoint y: 56, distance: 325.8
click div "Please fix the following errors Ship From Location Location RH - Raleigh Select…"
type input "Shir Rom"
click p "- Red Hat Israel Ltd. - (Shir Roman) 8 Ha'Pnina Street, 15th floor, FLEX, RA'AN…"
select select "61972"
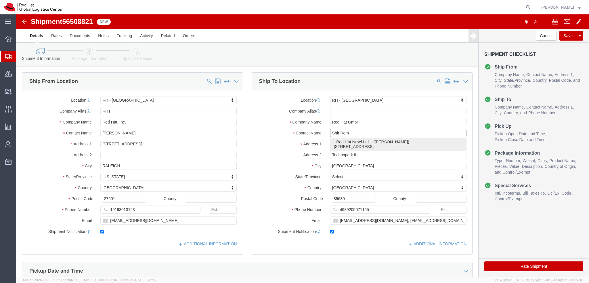
type input "Red Hat Israel Ltd."
type input "Shir Roman"
type input "8 Ha'Pnina Street"
type input "15th floor"
type input "RA'ANANA"
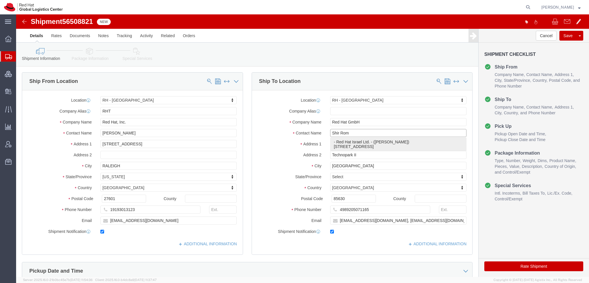
select select "IL"
type input "4321545"
type input "sroman@redhat.com"
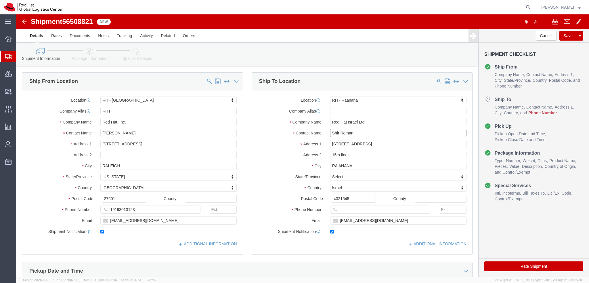
type input "Shir Roman"
click input "text"
type input "972543242423"
type input "sroman@redhat.com, emealogistics@redhat.com"
click icon
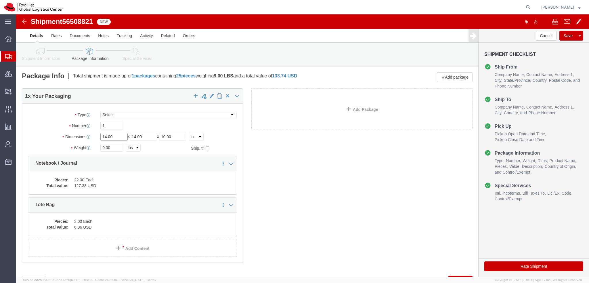
drag, startPoint x: 98, startPoint y: 119, endPoint x: -16, endPoint y: 77, distance: 121.8
click html "Shipment 56508821 New Details Rates Documents Notes Tracking Activity Related O…"
type input "14"
type input "10"
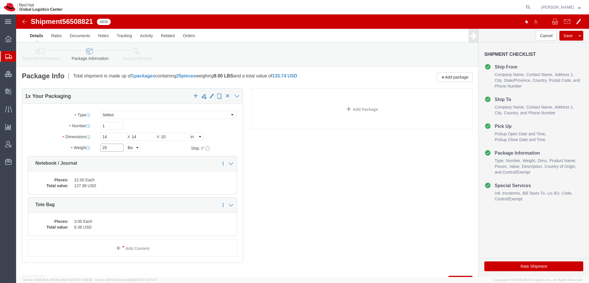
type input "25"
click dd "22.00 Each"
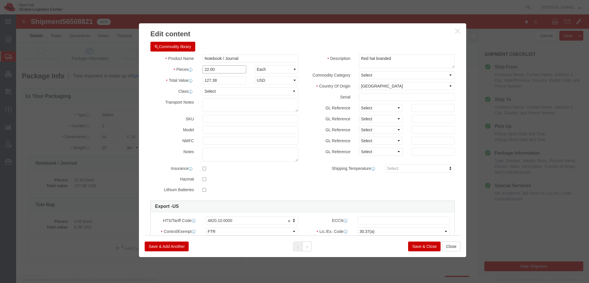
drag, startPoint x: 198, startPoint y: 56, endPoint x: -16, endPoint y: 15, distance: 217.8
click html "Shipment 56508821 New Details Rates Documents Notes Tracking Activity Related O…"
type input "67"
type input "387.93"
click button
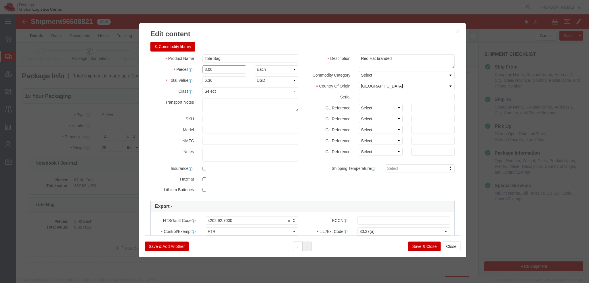
drag, startPoint x: 76, startPoint y: 28, endPoint x: 8, endPoint y: 13, distance: 69.6
click div "Edit content Commodity library Product Name Tote Bag Pieces 3.00 Select Bag Bar…"
type input "5"
type input "10.6"
click button "Save & Close"
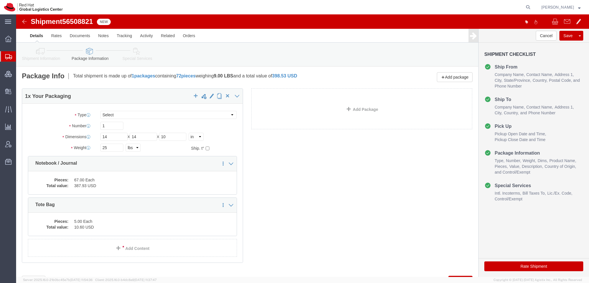
click button "Save"
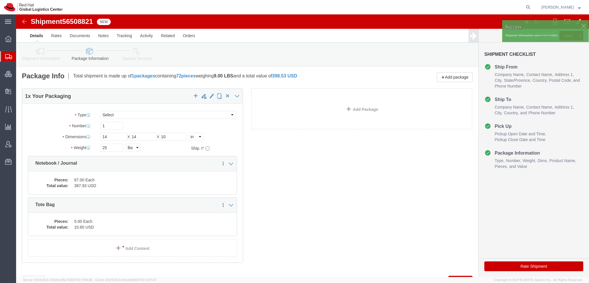
click div
click p "Shipment information saved successfully."
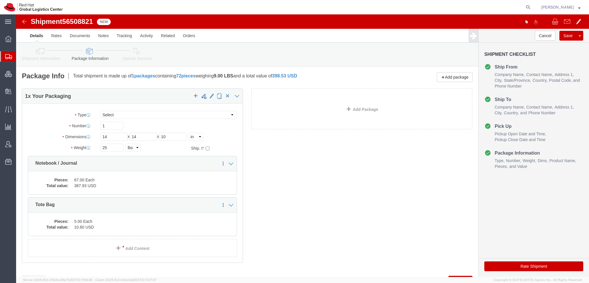
click link "Clone Shipment"
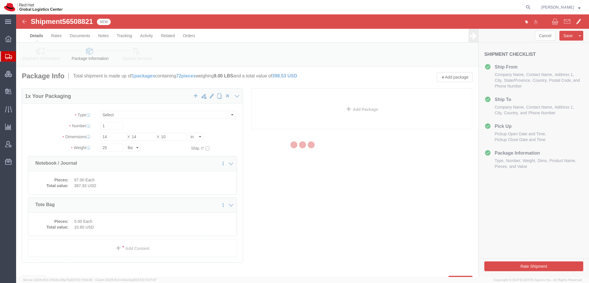
select select "38014"
select select "61972"
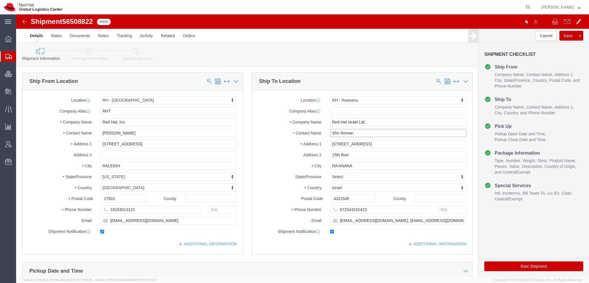
drag, startPoint x: 343, startPoint y: 118, endPoint x: -16, endPoint y: 14, distance: 373.4
click html "Shipment 56508822 New Details Rates Documents Notes Tracking Activity Related O…"
type input "C"
type input "apostold"
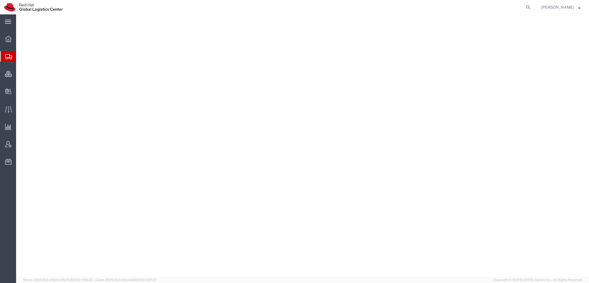
select select "38014"
select select "61972"
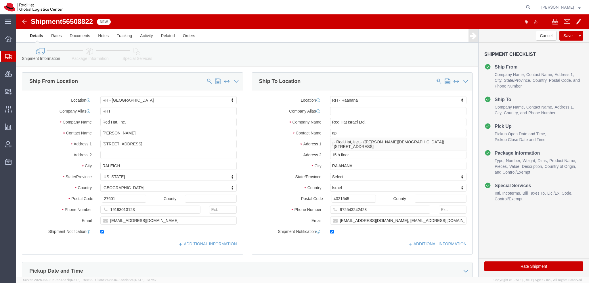
type input "a"
type input "Cindi A"
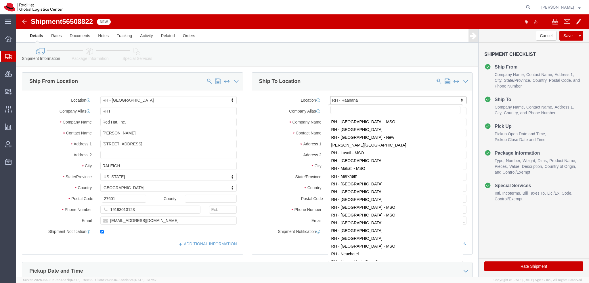
scroll to position [516, 0]
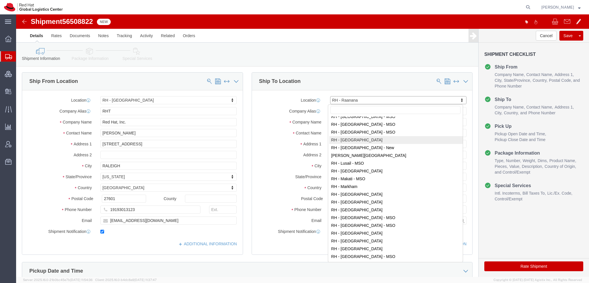
select select "37974"
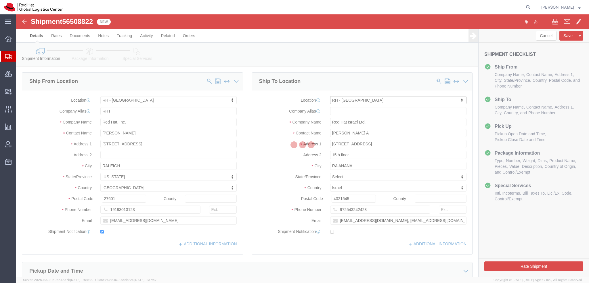
type input "LONDON"
type input "Red Hat UK Limited"
type input "Peninsular House"
type input "30-36 Monument Street, 4th Floor"
type input "LONDON"
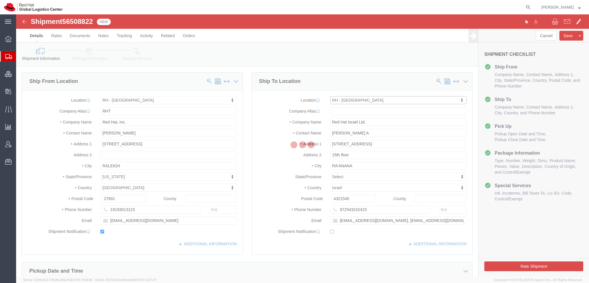
select select "GB"
type input "EC3R8NB"
type input "44 207 009 4444"
checkbox input "false"
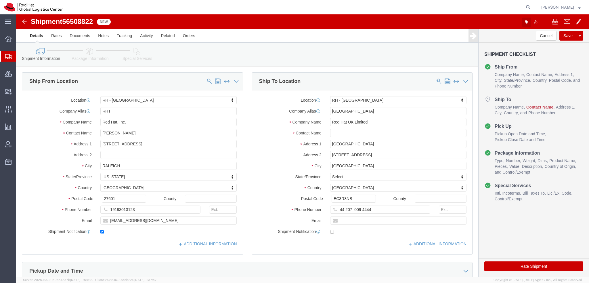
click icon "button"
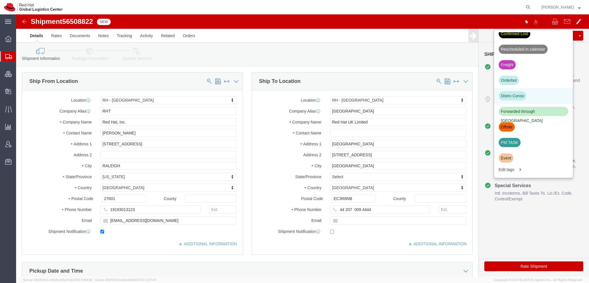
scroll to position [195, 0]
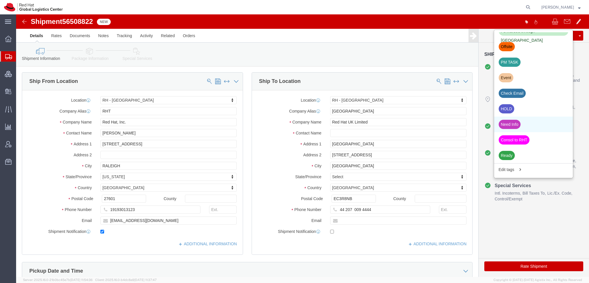
click div "Need Info"
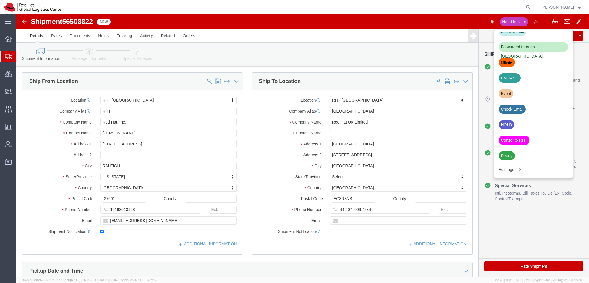
click div "Shipment Information Package Information Special Services"
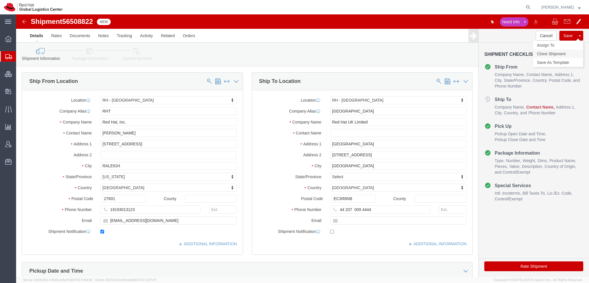
click link "Clone Shipment"
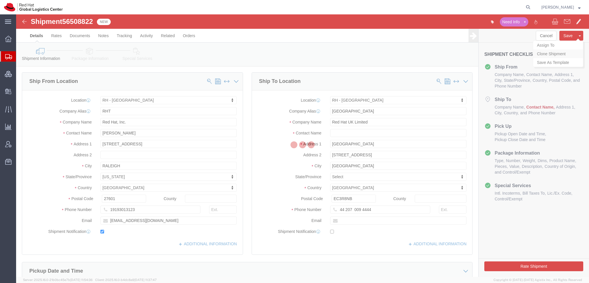
select select "38014"
select select "61972"
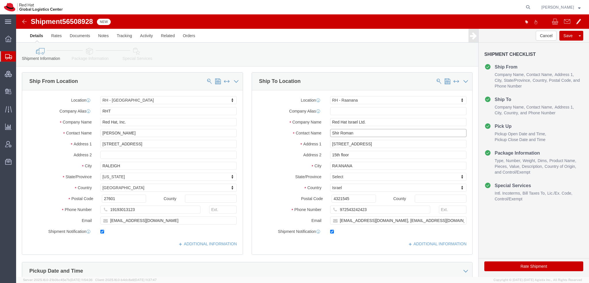
drag, startPoint x: 343, startPoint y: 117, endPoint x: 25, endPoint y: 70, distance: 321.0
click div "Ship From Location Location RH - Raleigh Select My Profile Location RH - Amster…"
type input "[PERSON_NAME]"
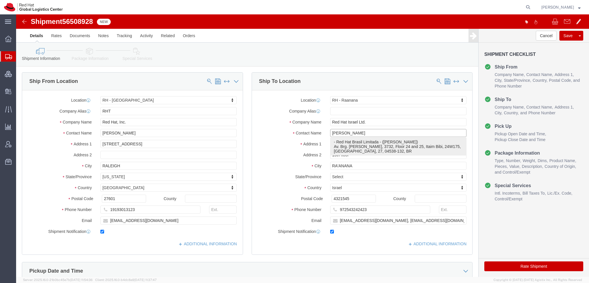
click p "- Red Hat Brasil Limitada - (Patricia Mello) Av. Brg. Faria Lima, 3732, Floor 2…"
select select "42531"
type input "Red Hat Brasil Limitada"
type input "[PERSON_NAME]"
type input "Av. Brg. Faria Lima, 3732"
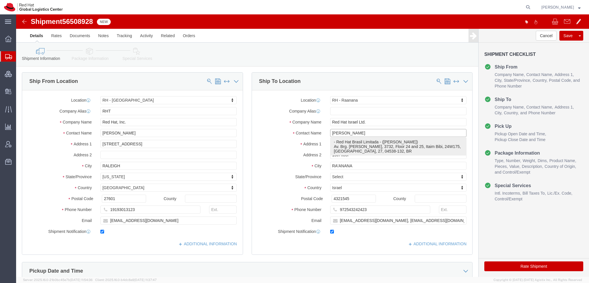
type input "Floor 24 and 25, Itaim Bibi"
type input "SAO PAULO"
select select
select select "BR"
type input "04538-132"
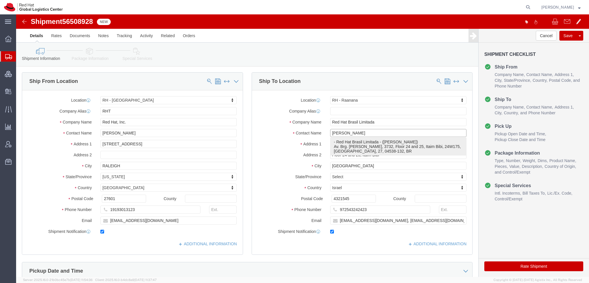
type input "pmello@redhat.com"
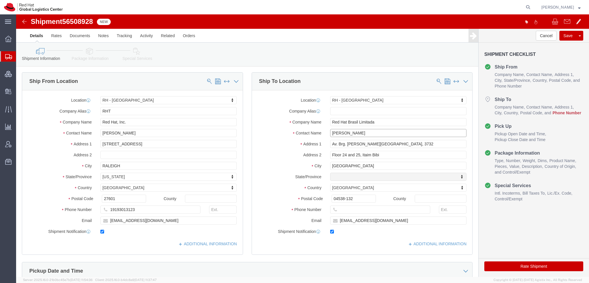
select select "27"
type input "[PERSON_NAME]"
click input "text"
type input "5511998509580"
click icon
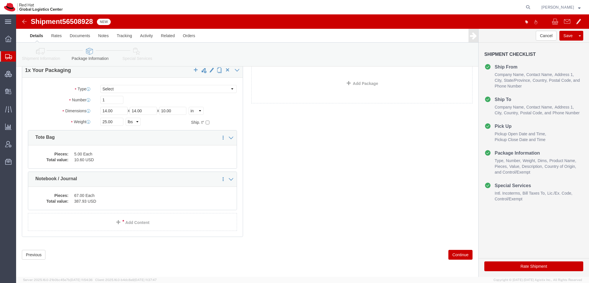
scroll to position [26, 0]
drag, startPoint x: 98, startPoint y: 96, endPoint x: -16, endPoint y: 64, distance: 118.3
click html "Shipment 56508928 New Details Rates Documents Notes Tracking Activity Related O…"
type input "23"
drag, startPoint x: 62, startPoint y: 144, endPoint x: 144, endPoint y: 96, distance: 95.4
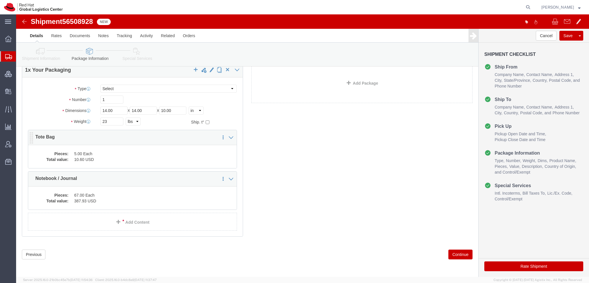
click dd "10.60 USD"
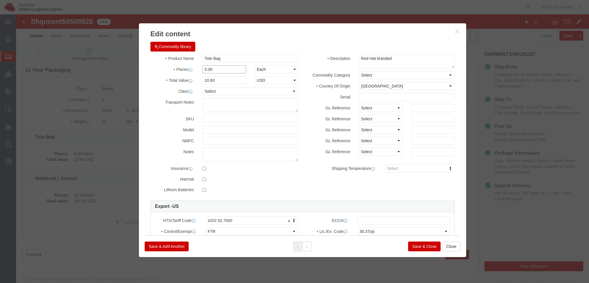
drag, startPoint x: 201, startPoint y: 56, endPoint x: 4, endPoint y: 26, distance: 200.1
click div "Edit content Commodity library Product Name Tote Bag Pieces 5.00 Select Bag Bar…"
type input "3"
type input "6.36"
click button
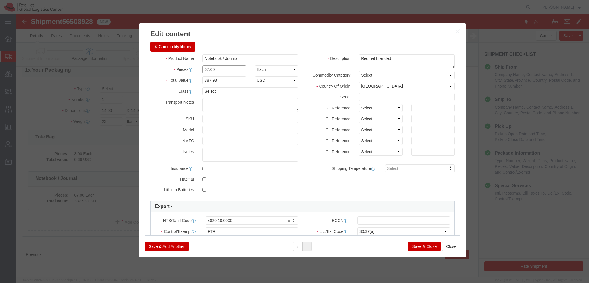
drag, startPoint x: 227, startPoint y: 69, endPoint x: 89, endPoint y: 26, distance: 144.3
click div "Edit content Commodity library Product Name Notebook / Journal Pieces 67.00 Sel…"
type input "62"
type input "358.98"
click button "Save & Close"
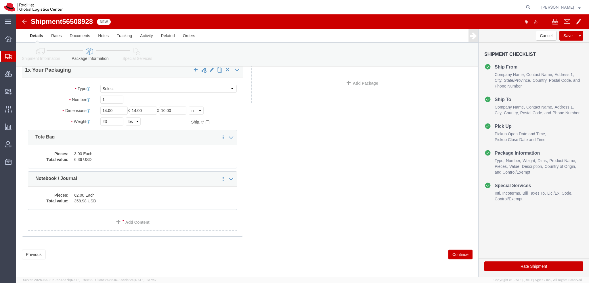
click icon
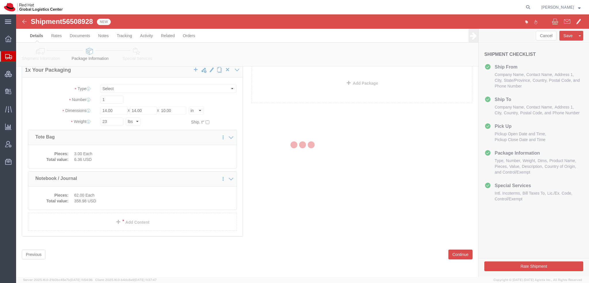
select select
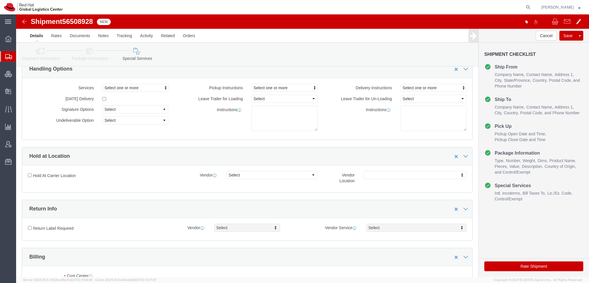
select select "COSTCENTER"
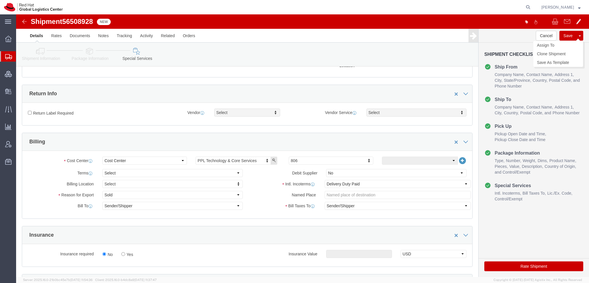
click button "Save"
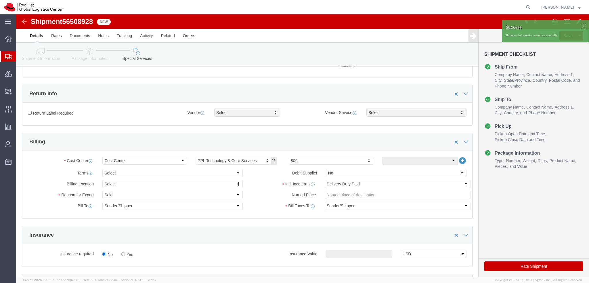
click at [0, 0] on span "Shipment Manager" at bounding box center [0, 0] width 0 height 0
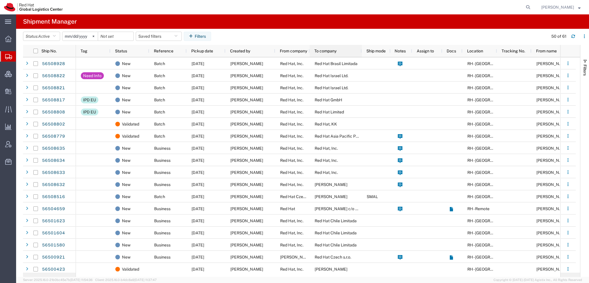
drag, startPoint x: 343, startPoint y: 47, endPoint x: 361, endPoint y: 45, distance: 17.8
click at [361, 45] on agx-table-manager "Status: Active Active All Approved Booked Canceled Delivered Denied New On Hold…" at bounding box center [302, 153] width 573 height 248
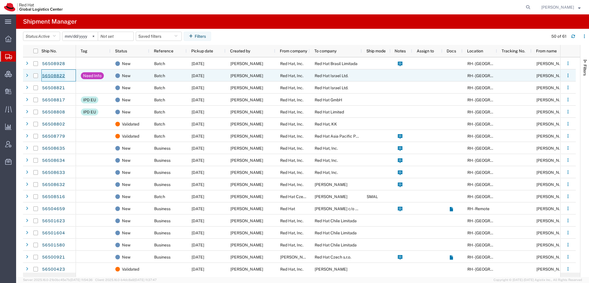
click at [50, 73] on link "56508822" at bounding box center [54, 75] width 24 height 9
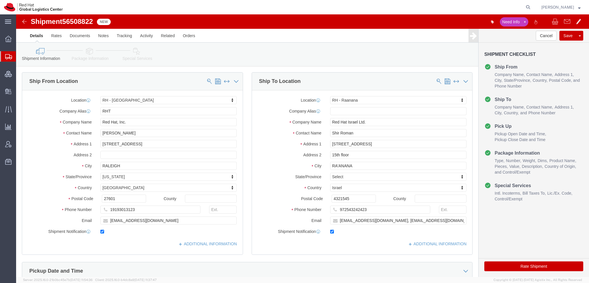
select select "38014"
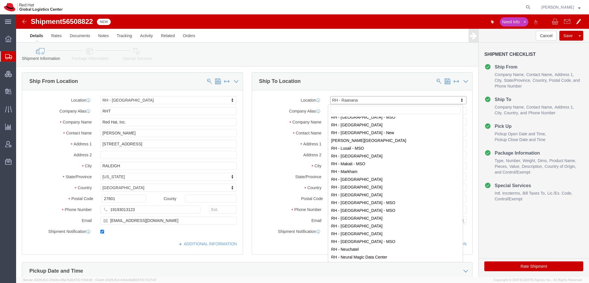
scroll to position [509, 0]
select select "37974"
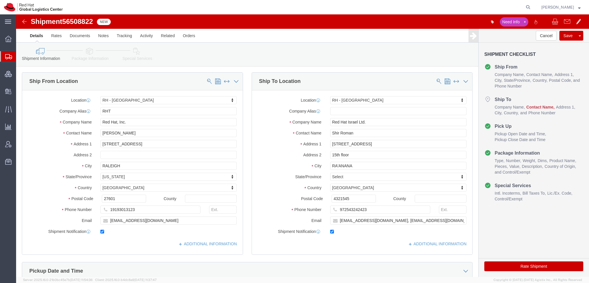
click icon
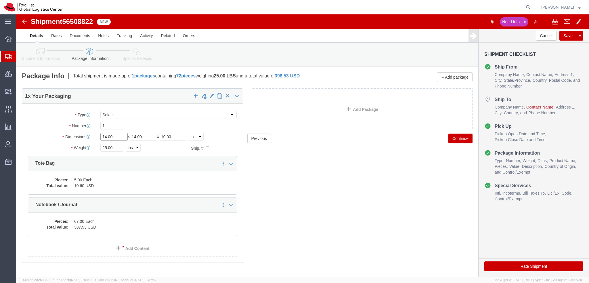
drag, startPoint x: 101, startPoint y: 119, endPoint x: -16, endPoint y: 74, distance: 125.8
click html "Shipment 56508822 New Need Info Details Rates Documents Notes Tracking Activity…"
type input "12"
type input "10"
type input "8"
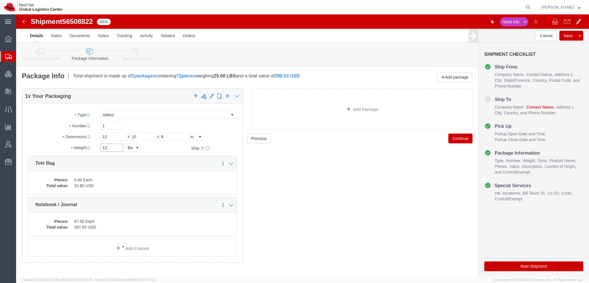
type input "13"
click dd "67.00 Each"
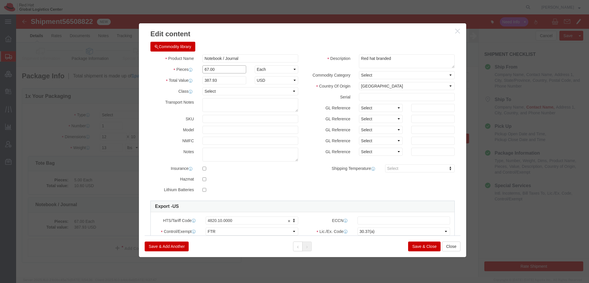
drag, startPoint x: 208, startPoint y: 54, endPoint x: -16, endPoint y: 2, distance: 230.5
click html "Shipment 56508822 New Need Info Details Rates Documents Notes Tracking Activity…"
type input "36"
type input "208.44"
click button
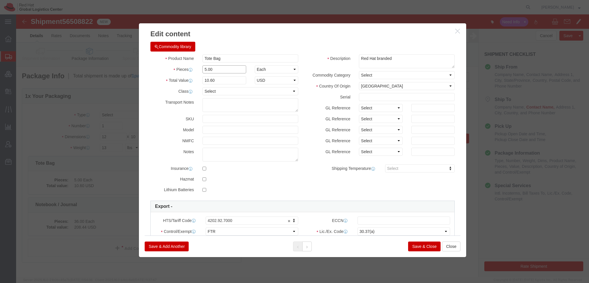
drag, startPoint x: 204, startPoint y: 56, endPoint x: -16, endPoint y: 13, distance: 224.0
click html "Shipment 56508822 New Need Info Details Rates Documents Notes Tracking Activity…"
type input "3"
type input "6.36"
click button "Save & Close"
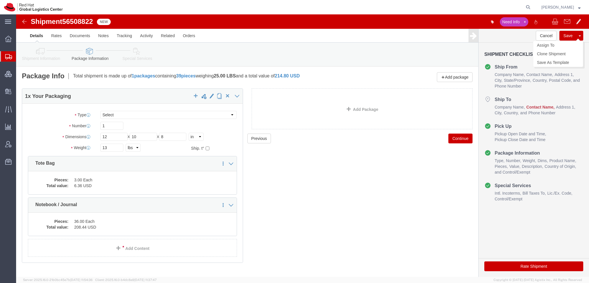
click button "Save"
click link "Details"
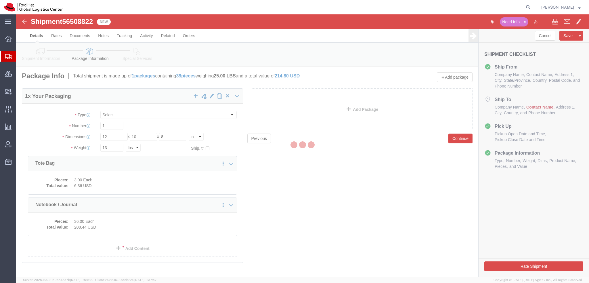
select select "38014"
select select "37974"
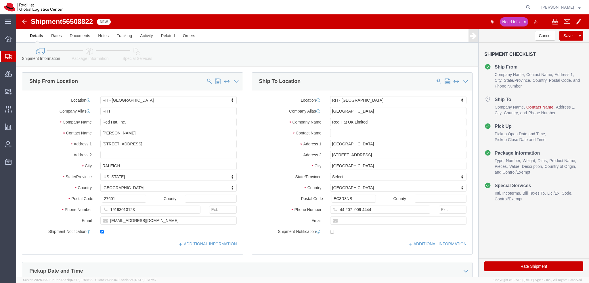
click at [0, 0] on span "Shipment Manager" at bounding box center [0, 0] width 0 height 0
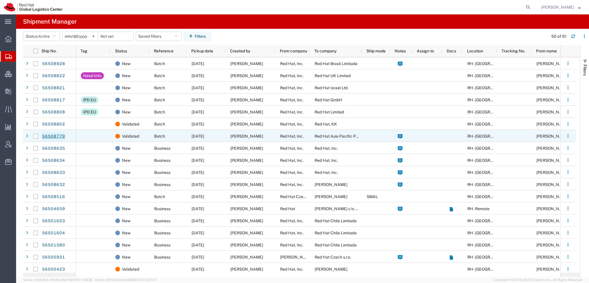
click at [46, 133] on link "56508779" at bounding box center [54, 136] width 24 height 9
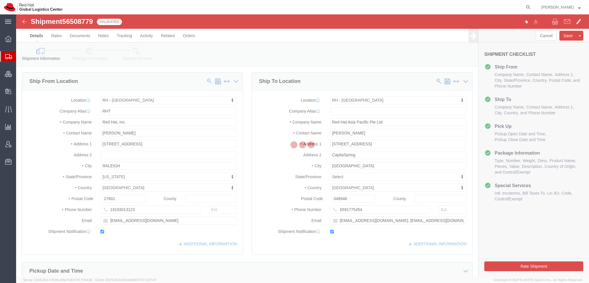
select select "38014"
select select "51051"
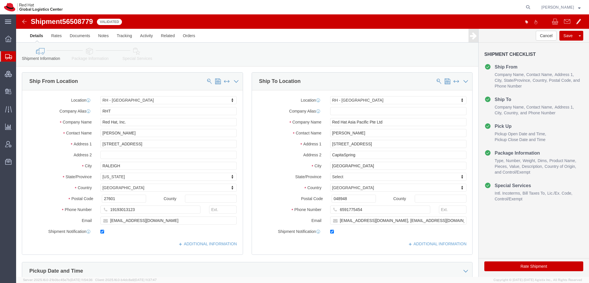
click icon
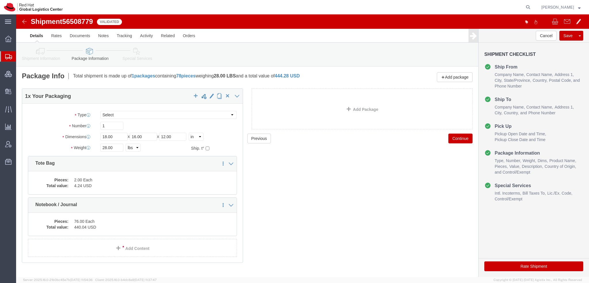
click at [0, 0] on span "Shipment Manager" at bounding box center [0, 0] width 0 height 0
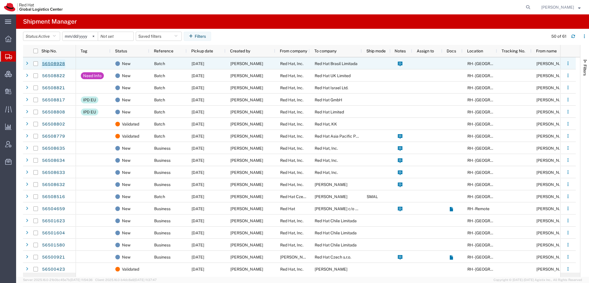
click at [49, 62] on link "56508928" at bounding box center [54, 63] width 24 height 9
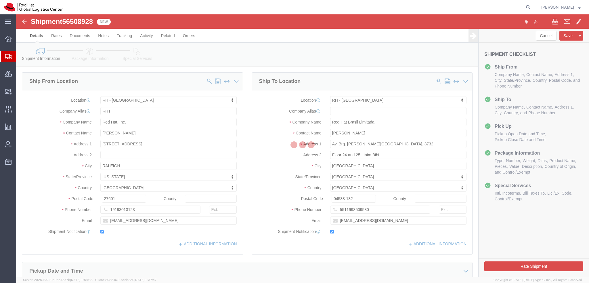
select select "38014"
select select "42531"
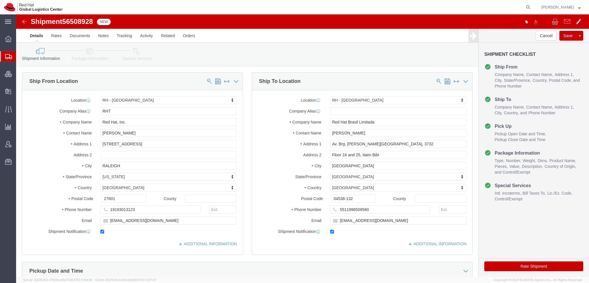
click icon
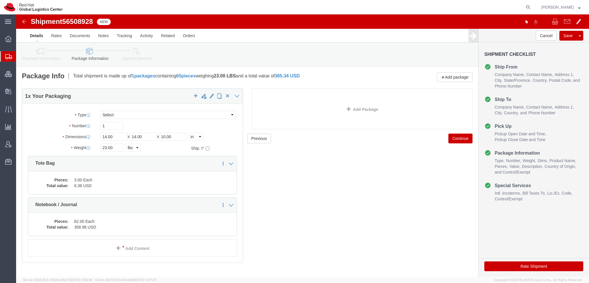
click icon
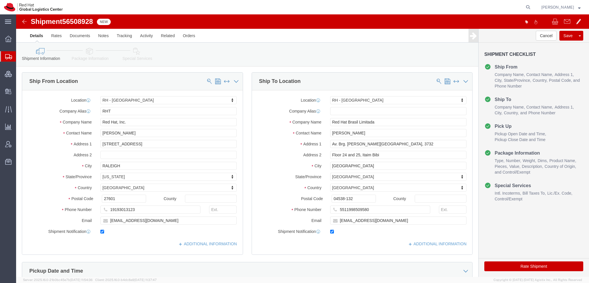
click icon
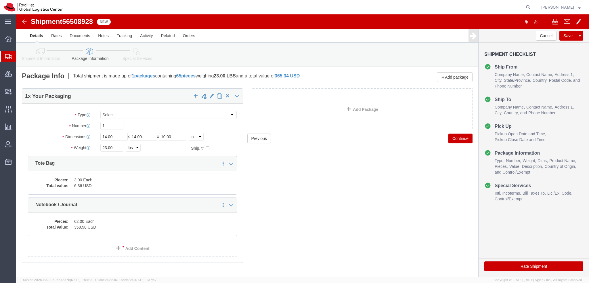
drag, startPoint x: 27, startPoint y: 63, endPoint x: 78, endPoint y: 2, distance: 79.6
click at [0, 0] on span "Shipment Manager" at bounding box center [0, 0] width 0 height 0
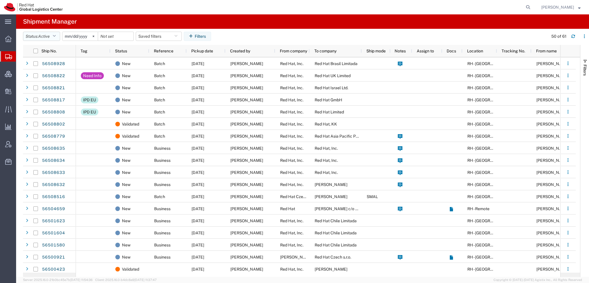
click at [58, 35] on button "Status: Active" at bounding box center [41, 36] width 37 height 9
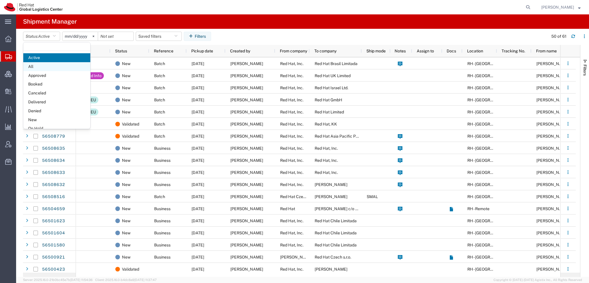
click at [37, 67] on span "All" at bounding box center [56, 66] width 67 height 9
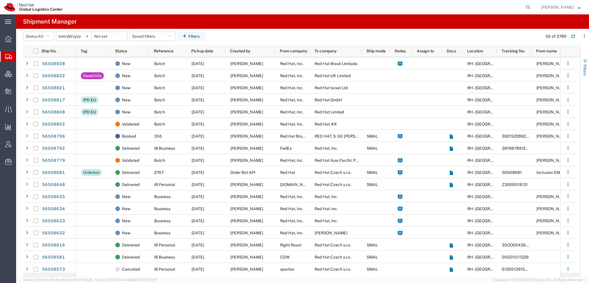
click at [584, 62] on span "button" at bounding box center [585, 61] width 5 height 5
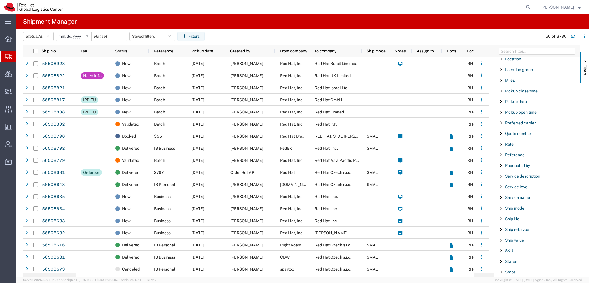
scroll to position [479, 0]
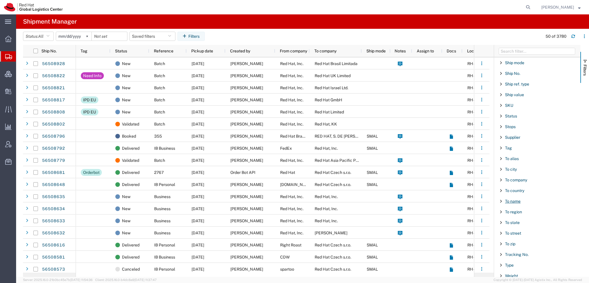
click at [514, 199] on span "To name" at bounding box center [513, 201] width 16 height 5
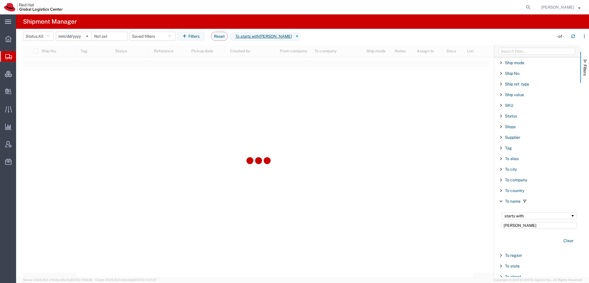
type input "Adler"
click at [510, 213] on div "starts with" at bounding box center [538, 215] width 66 height 5
click at [62, 38] on input "[DATE]" at bounding box center [73, 36] width 35 height 9
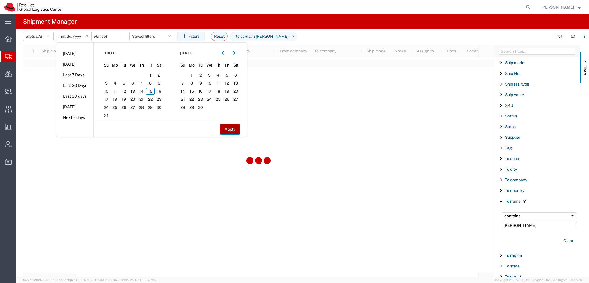
click at [234, 127] on button "Apply" at bounding box center [230, 129] width 20 height 11
type input "2025-06-14"
click at [234, 127] on button "Apply" at bounding box center [230, 129] width 20 height 11
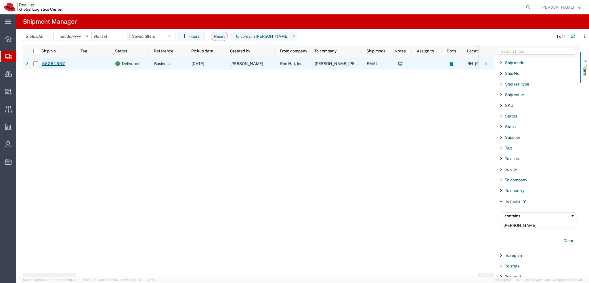
click at [55, 61] on link "56261657" at bounding box center [54, 63] width 24 height 9
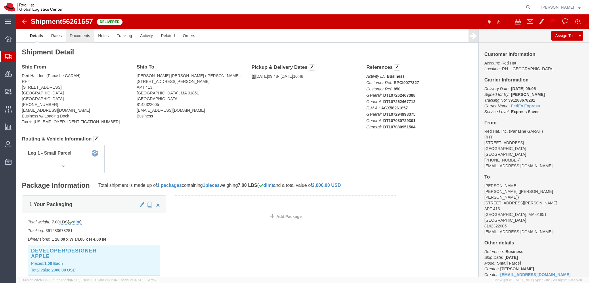
click link "Documents"
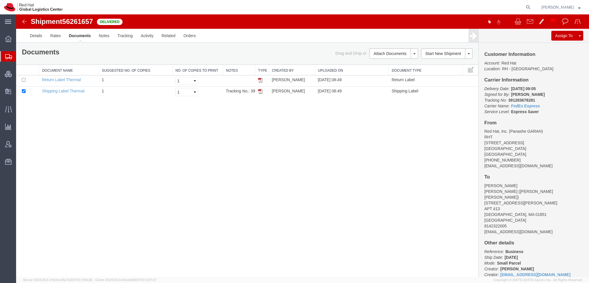
click at [0, 0] on span "Shipment Manager" at bounding box center [0, 0] width 0 height 0
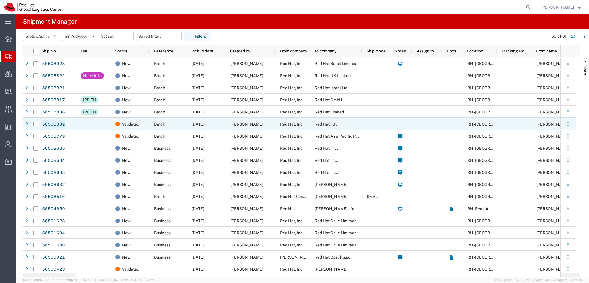
click at [55, 123] on link "56508802" at bounding box center [54, 124] width 24 height 9
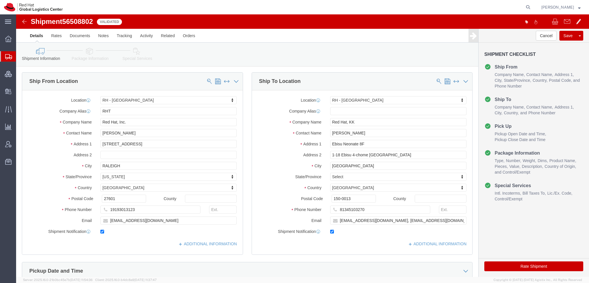
select select "38014"
select select "38034"
click button "Rate Shipment"
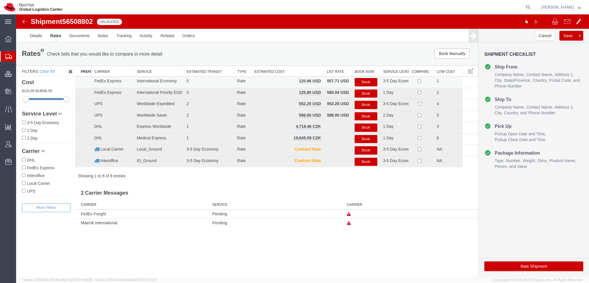
click at [365, 82] on button "Book" at bounding box center [366, 82] width 22 height 8
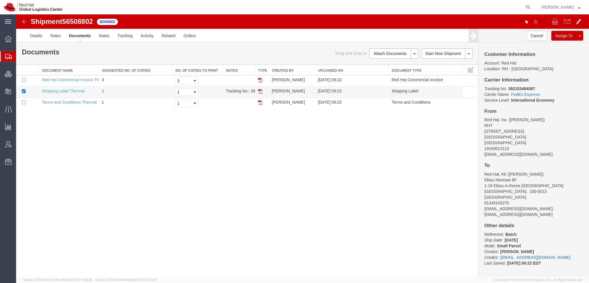
click at [260, 89] on img at bounding box center [260, 91] width 5 height 5
click at [0, 0] on span "Shipment Manager" at bounding box center [0, 0] width 0 height 0
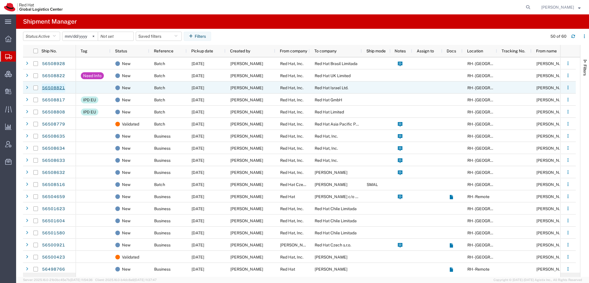
click at [49, 85] on link "56508821" at bounding box center [54, 87] width 24 height 9
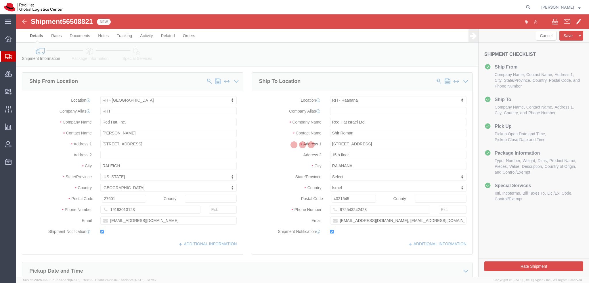
select select "38014"
select select "61972"
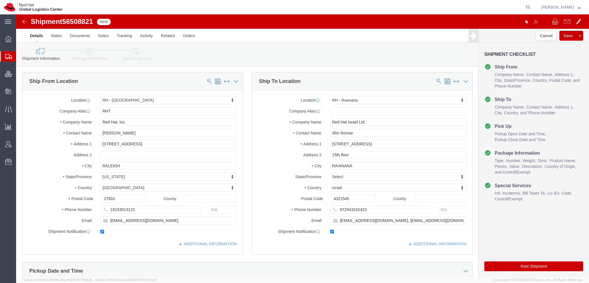
click button "Rate Shipment"
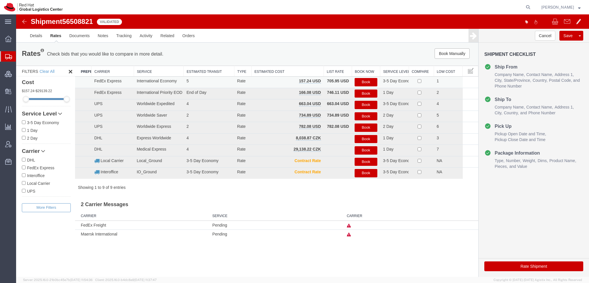
click at [374, 83] on button "Book" at bounding box center [366, 82] width 22 height 8
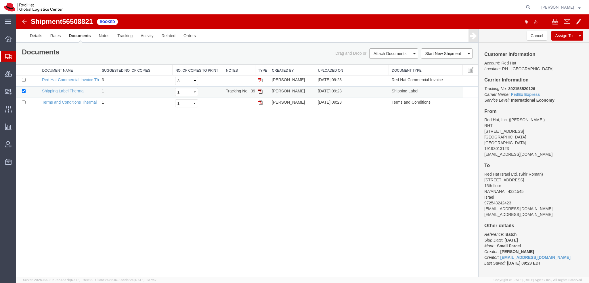
click at [261, 90] on img at bounding box center [260, 91] width 5 height 5
drag, startPoint x: 26, startPoint y: 64, endPoint x: 27, endPoint y: 61, distance: 3.6
click at [0, 0] on span "Shipment Manager" at bounding box center [0, 0] width 0 height 0
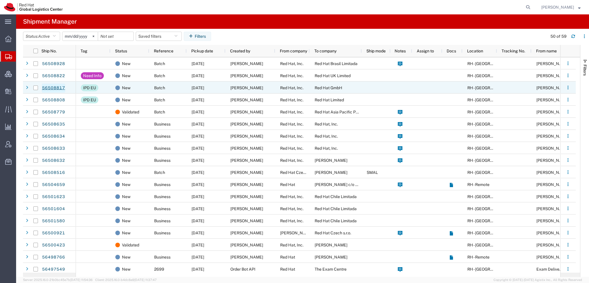
click at [49, 87] on link "56508817" at bounding box center [54, 87] width 24 height 9
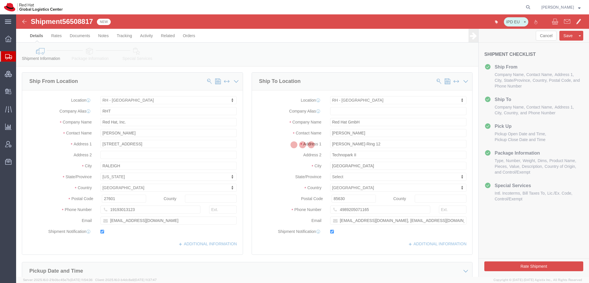
select select "38014"
select select "37988"
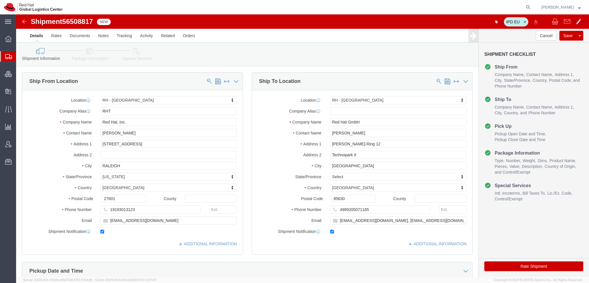
click button "Rate Shipment"
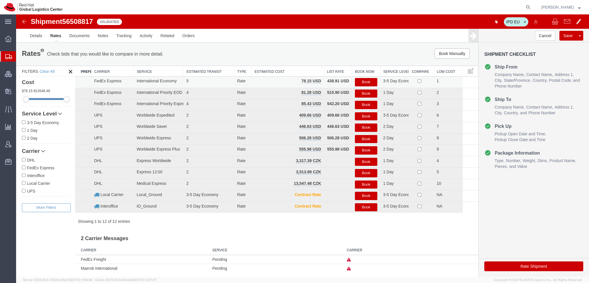
click at [367, 81] on button "Book" at bounding box center [366, 82] width 22 height 8
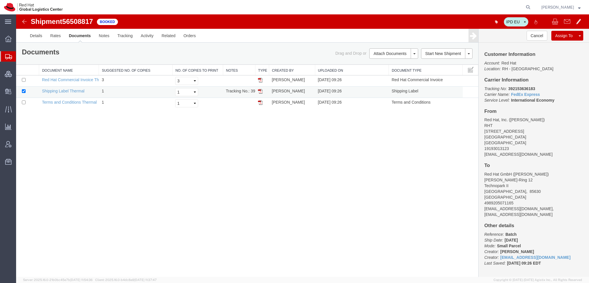
click at [260, 89] on img at bounding box center [260, 91] width 5 height 5
click at [0, 0] on span "Shipment Manager" at bounding box center [0, 0] width 0 height 0
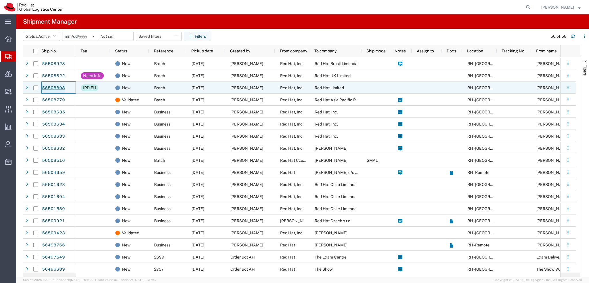
click at [44, 85] on link "56508808" at bounding box center [54, 87] width 24 height 9
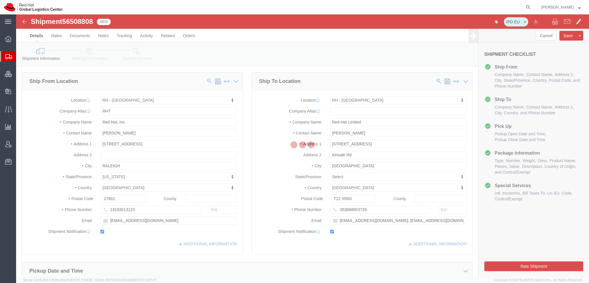
select select "38014"
select select "37944"
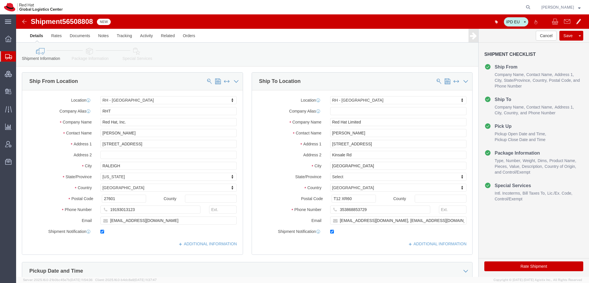
click button "Rate Shipment"
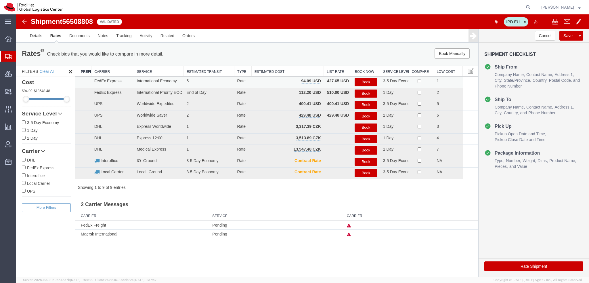
click at [367, 79] on button "Book" at bounding box center [366, 82] width 22 height 8
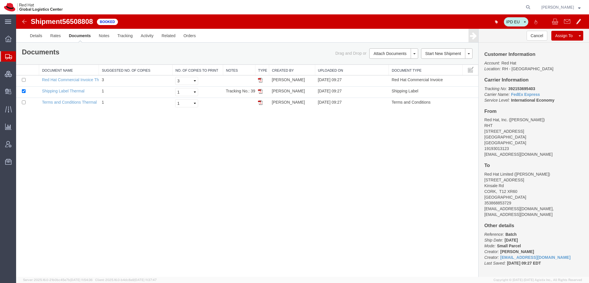
click at [261, 91] on img at bounding box center [260, 91] width 5 height 5
drag, startPoint x: 24, startPoint y: 65, endPoint x: 110, endPoint y: 1, distance: 108.1
click at [0, 0] on span "Shipment Manager" at bounding box center [0, 0] width 0 height 0
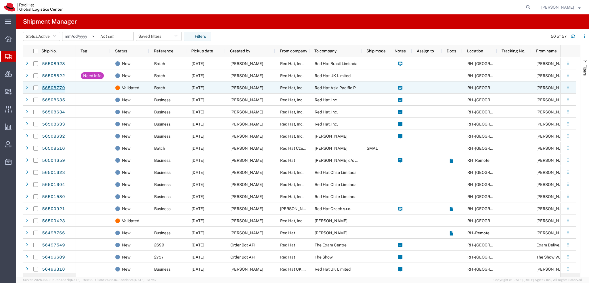
click at [51, 88] on link "56508779" at bounding box center [54, 87] width 24 height 9
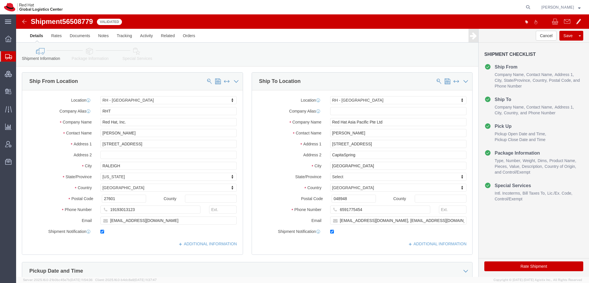
select select "38014"
select select "51051"
click button "Rate Shipment"
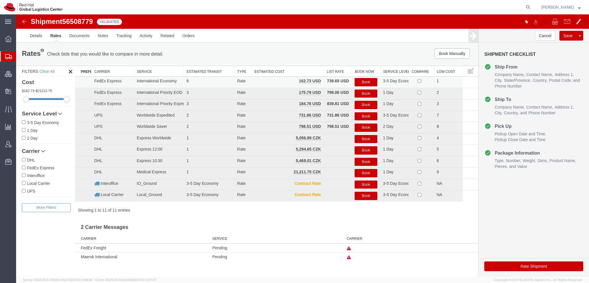
click at [364, 83] on button "Book" at bounding box center [366, 82] width 22 height 8
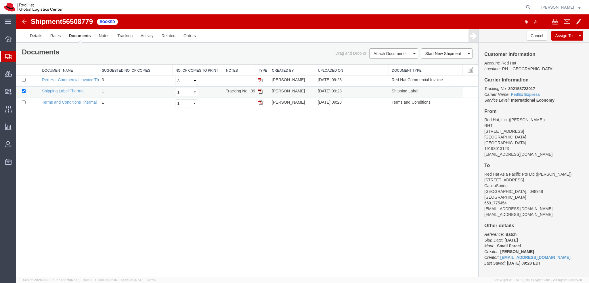
drag, startPoint x: 260, startPoint y: 89, endPoint x: 264, endPoint y: 91, distance: 3.8
click at [260, 89] on img at bounding box center [260, 91] width 5 height 5
drag, startPoint x: 37, startPoint y: 64, endPoint x: 46, endPoint y: 69, distance: 10.7
click at [0, 0] on span "Shipment Manager" at bounding box center [0, 0] width 0 height 0
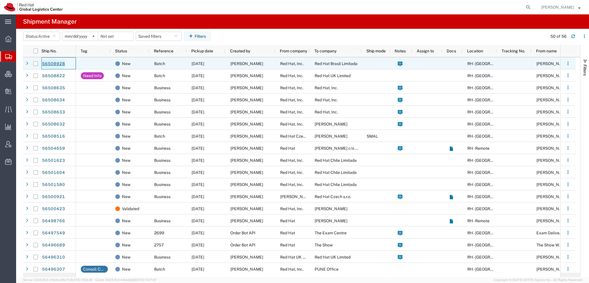
click at [53, 61] on link "56508928" at bounding box center [54, 63] width 24 height 9
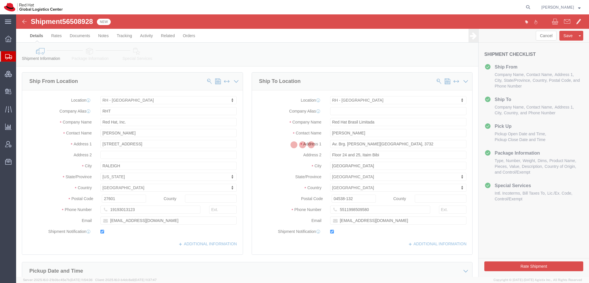
select select "38014"
select select "42531"
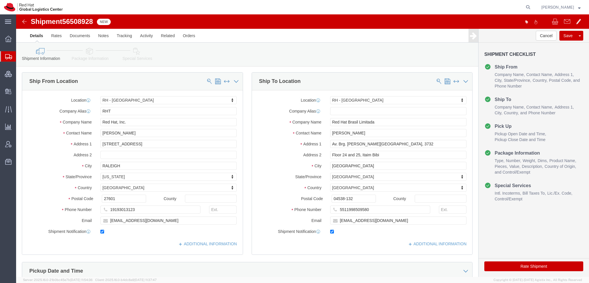
click button "Rate Shipment"
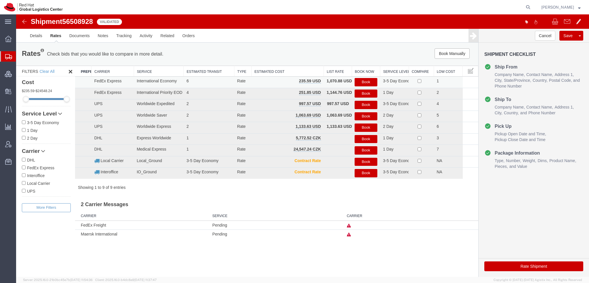
click at [375, 81] on button "Book" at bounding box center [366, 82] width 22 height 8
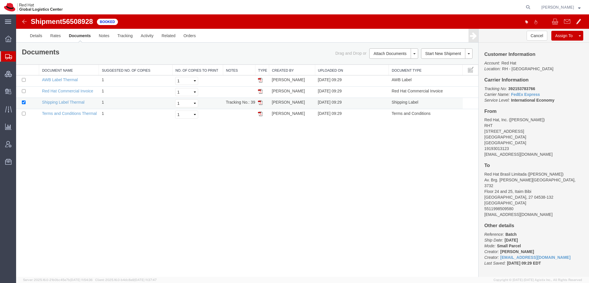
click at [261, 101] on img at bounding box center [260, 102] width 5 height 5
drag, startPoint x: 262, startPoint y: 80, endPoint x: 172, endPoint y: 49, distance: 94.6
click at [262, 80] on img at bounding box center [260, 80] width 5 height 5
click at [261, 90] on img at bounding box center [260, 91] width 5 height 5
click at [0, 0] on span "Shipment Manager" at bounding box center [0, 0] width 0 height 0
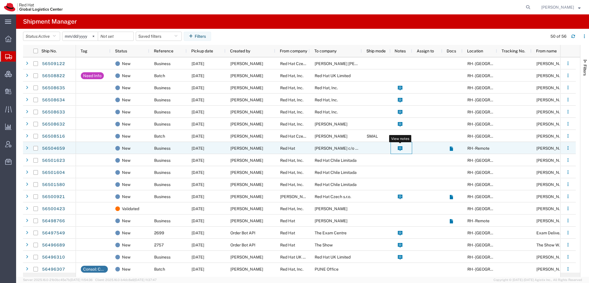
click at [402, 147] on icon at bounding box center [400, 148] width 5 height 5
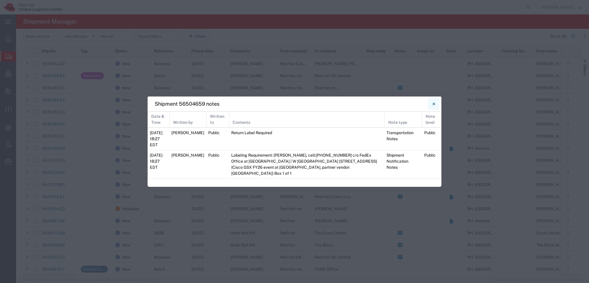
click at [433, 107] on icon "Close" at bounding box center [434, 103] width 3 height 7
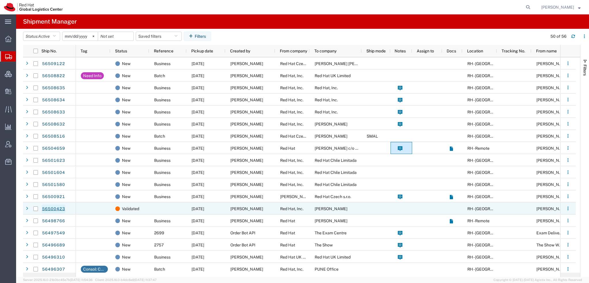
click at [47, 208] on link "56500423" at bounding box center [54, 208] width 24 height 9
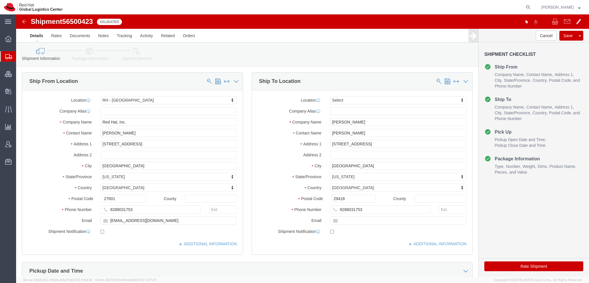
select select "38014"
select select
click icon
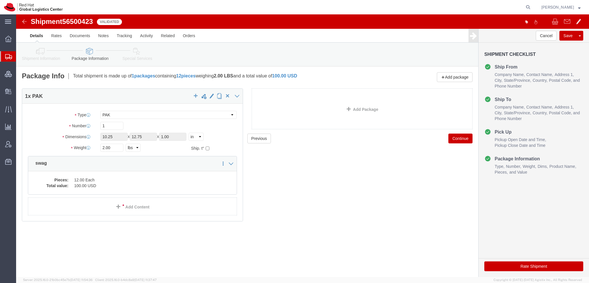
click button "Rate Shipment"
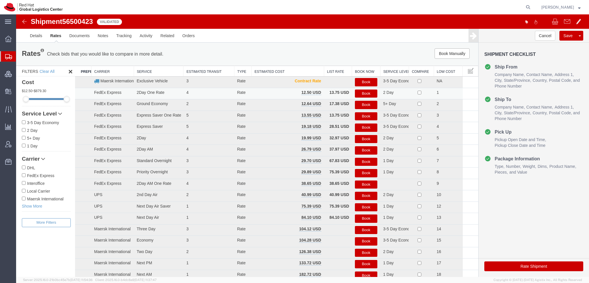
click at [364, 94] on button "Book" at bounding box center [366, 93] width 22 height 8
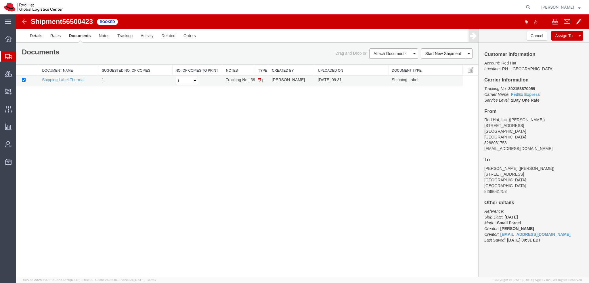
click at [261, 79] on img at bounding box center [260, 80] width 5 height 5
click at [0, 0] on span "Shipment Manager" at bounding box center [0, 0] width 0 height 0
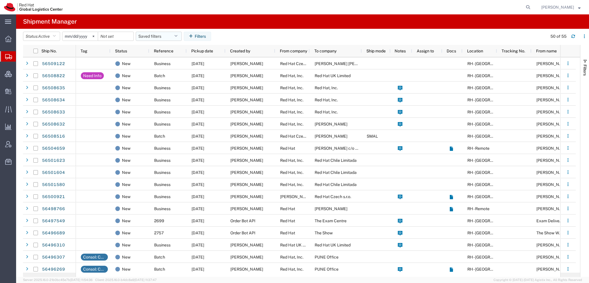
click at [173, 38] on button "Saved filters" at bounding box center [159, 36] width 46 height 9
click at [161, 60] on span "Americas" at bounding box center [174, 61] width 75 height 11
type input "2023-05-07"
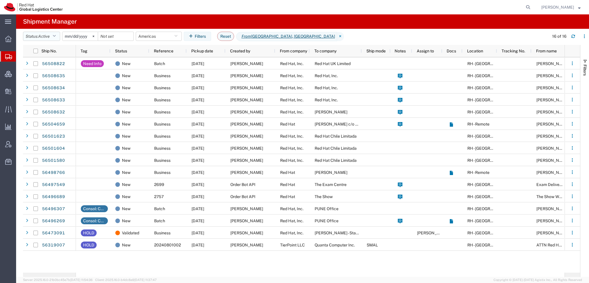
click at [56, 37] on icon "button" at bounding box center [54, 36] width 3 height 4
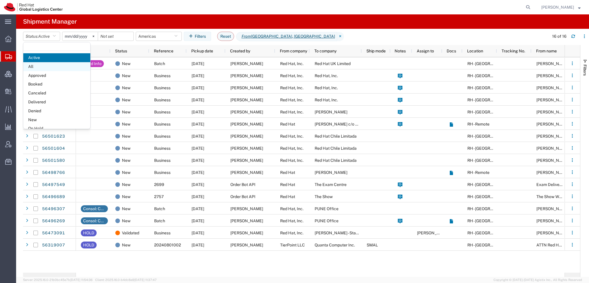
click at [42, 66] on span "All" at bounding box center [56, 66] width 67 height 9
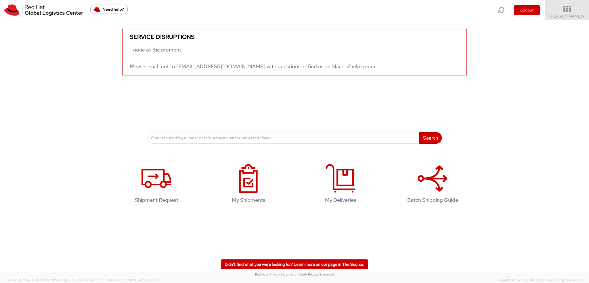
click at [570, 16] on span "Kirk Newcross ▼" at bounding box center [568, 16] width 36 height 5
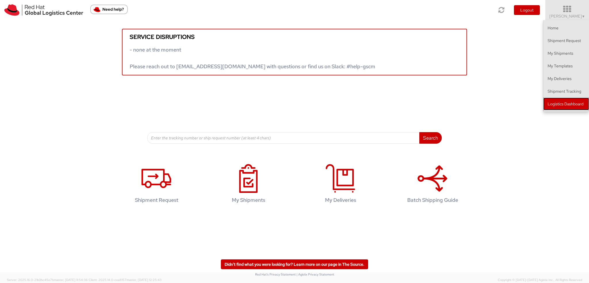
click at [555, 104] on link "Logistics Dashboard" at bounding box center [567, 104] width 46 height 13
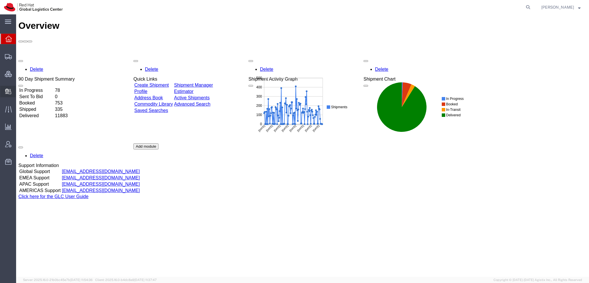
click at [0, 0] on span "Create Delivery" at bounding box center [0, 0] width 0 height 0
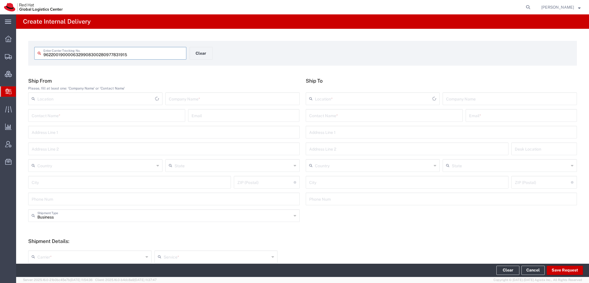
type input "9622001900006329908300280977831915"
click at [140, 54] on input "9622001900006329908300280977831915" at bounding box center [113, 53] width 140 height 10
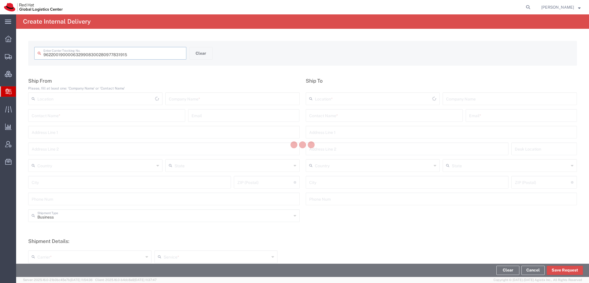
type input "280977831915"
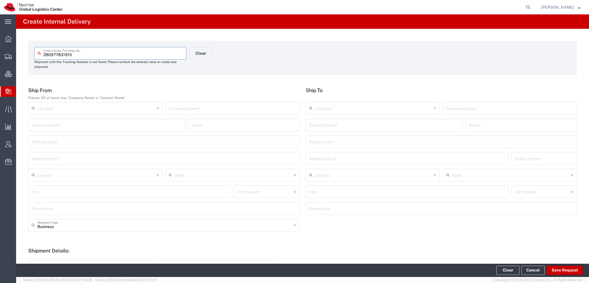
click at [155, 126] on input "text" at bounding box center [107, 124] width 150 height 10
type input "Docusource"
click at [351, 124] on input "text" at bounding box center [384, 124] width 150 height 10
type input "[PERSON_NAME]"
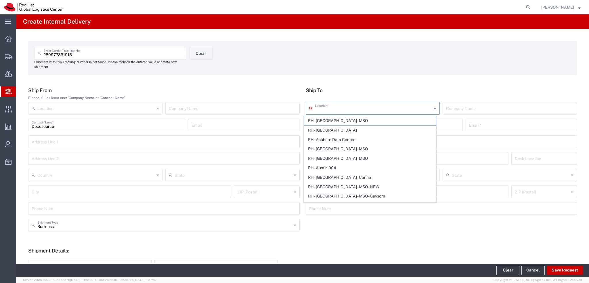
click at [345, 110] on input "text" at bounding box center [373, 108] width 117 height 10
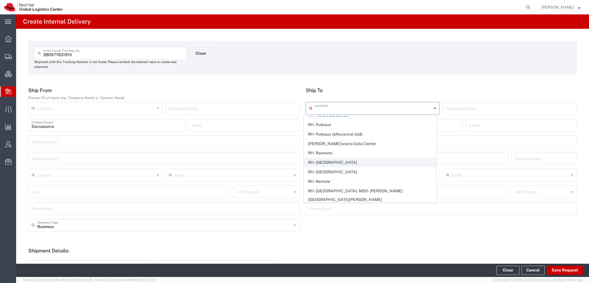
click at [328, 158] on span "RH - [GEOGRAPHIC_DATA]" at bounding box center [370, 162] width 132 height 9
type input "RH - [GEOGRAPHIC_DATA]"
type input "Red Hat, Inc."
type input "[STREET_ADDRESS]"
type input "[GEOGRAPHIC_DATA]"
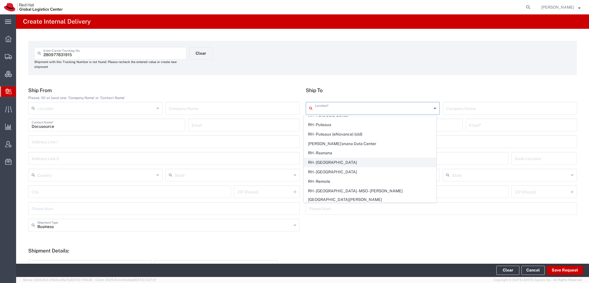
type input "RALEIGH"
type input "27601"
type input "[PHONE_NUMBER]"
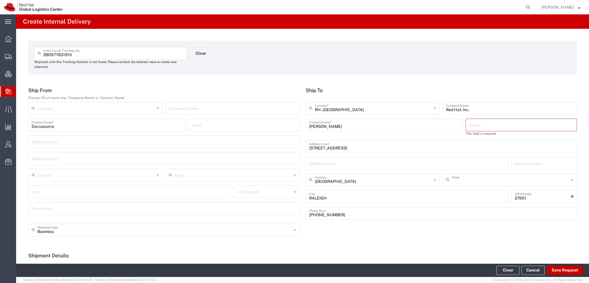
type input "[US_STATE]"
click at [478, 123] on input "text" at bounding box center [521, 124] width 104 height 10
paste input "[PERSON_NAME] <[EMAIL_ADDRESS][DOMAIN_NAME]>"
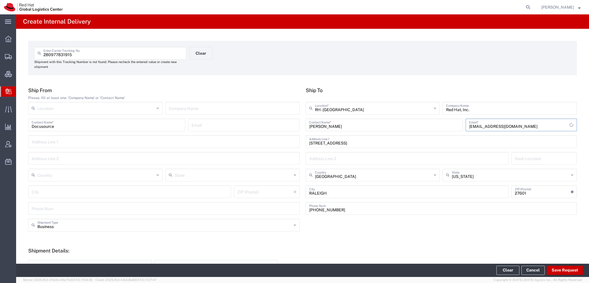
scroll to position [138, 0]
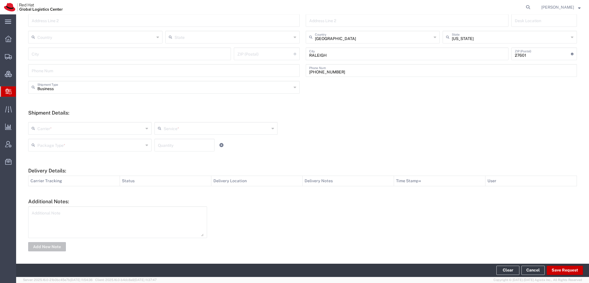
type input "[EMAIL_ADDRESS][DOMAIN_NAME]"
click at [70, 131] on input "text" at bounding box center [90, 128] width 106 height 10
click at [48, 182] on span "FedEx Express" at bounding box center [89, 178] width 121 height 9
type input "FedEx Express"
click at [178, 119] on div "FedEx Express Carrier * Amazon Logistics Czech Post DHL FedEx Custom Critical F…" at bounding box center [302, 137] width 555 height 38
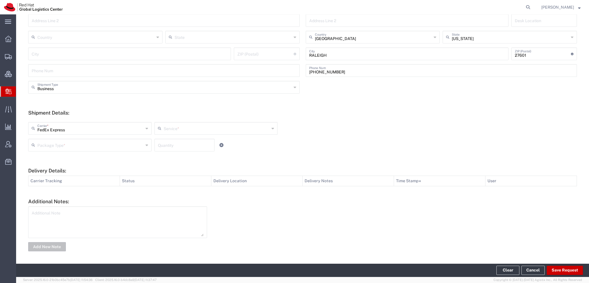
click at [172, 132] on input "text" at bounding box center [217, 128] width 106 height 10
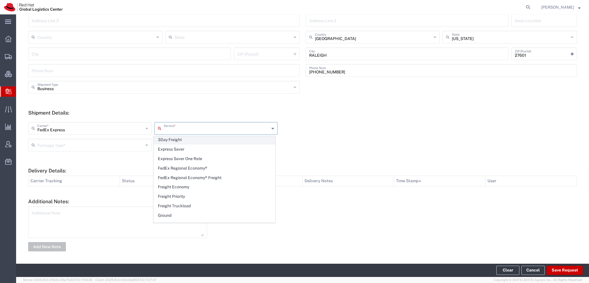
scroll to position [115, 0]
click at [181, 167] on span "Ground" at bounding box center [214, 167] width 121 height 9
type input "Ground"
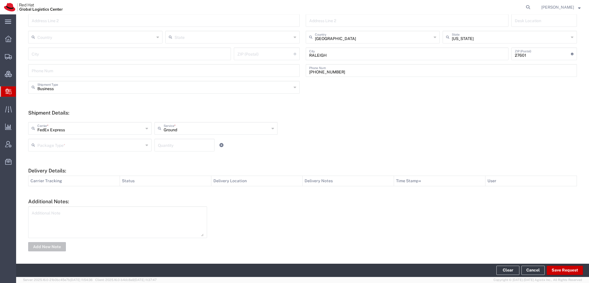
click at [107, 148] on input "text" at bounding box center [90, 145] width 106 height 10
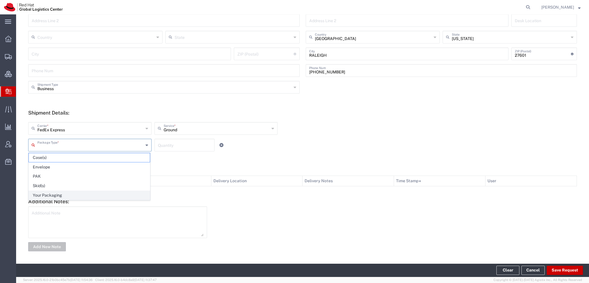
click at [48, 194] on span "Your Packaging" at bounding box center [89, 195] width 121 height 9
type input "Your Packaging"
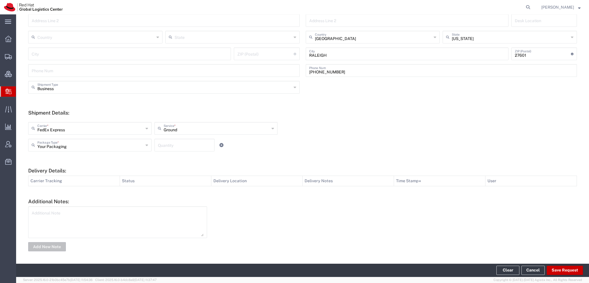
click at [198, 146] on input "number" at bounding box center [184, 145] width 53 height 10
type input "1"
click at [566, 268] on button "Save Request" at bounding box center [565, 270] width 36 height 9
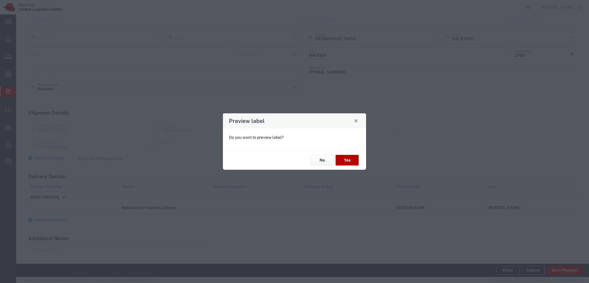
click at [343, 160] on button "Yes" at bounding box center [347, 160] width 23 height 11
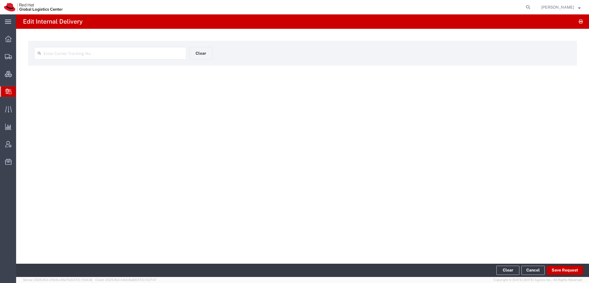
type input "280977831915"
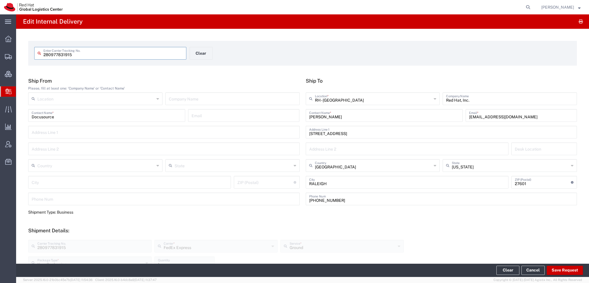
scroll to position [154, 0]
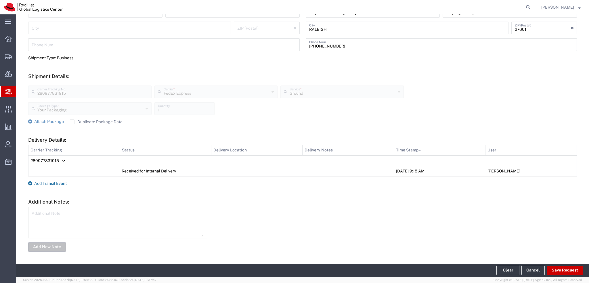
click at [36, 182] on span "Add Transit Event" at bounding box center [50, 183] width 33 height 5
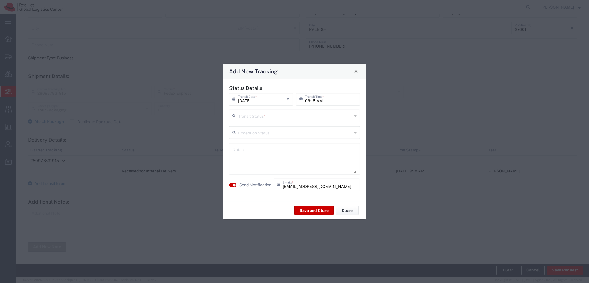
click at [247, 117] on input "text" at bounding box center [295, 115] width 114 height 10
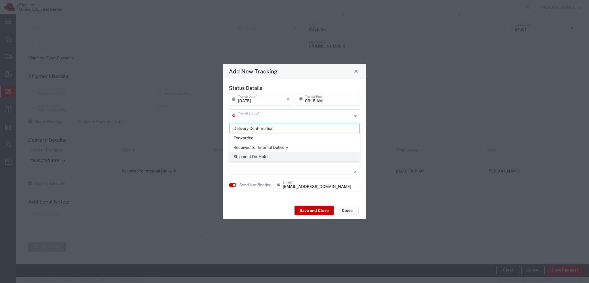
click at [248, 159] on span "Shipment On-Hold" at bounding box center [295, 156] width 130 height 9
type input "Shipment On-Hold"
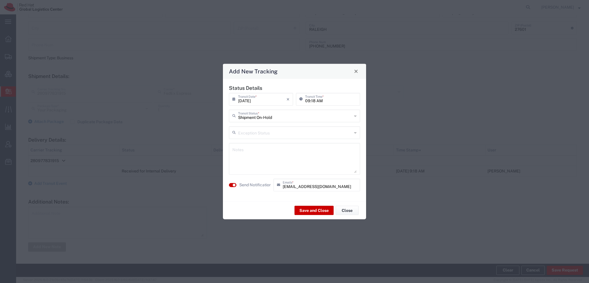
click at [247, 150] on textarea at bounding box center [294, 158] width 124 height 28
type textarea "Already held at reception for 60 days. On hold in the Post for 30 days. Discard…"
click at [310, 209] on button "Save and Close" at bounding box center [314, 210] width 39 height 9
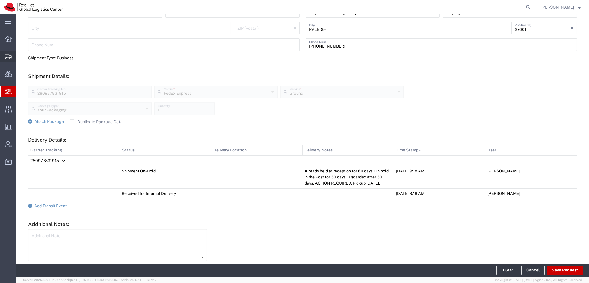
click at [0, 0] on span "Shipment Manager" at bounding box center [0, 0] width 0 height 0
